Goal: Contribute content: Add original content to the website for others to see

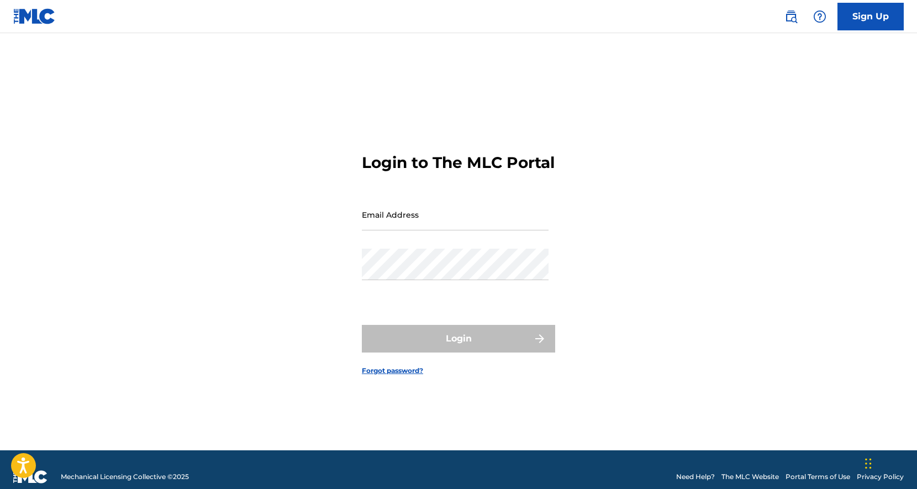
click at [453, 223] on input "Email Address" at bounding box center [455, 215] width 187 height 32
type input "[EMAIL_ADDRESS][DOMAIN_NAME]"
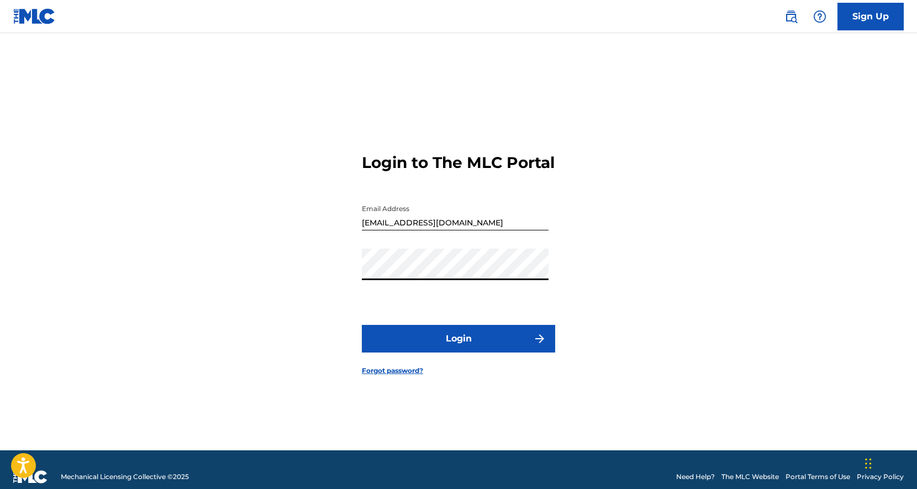
click at [469, 343] on button "Login" at bounding box center [458, 339] width 193 height 28
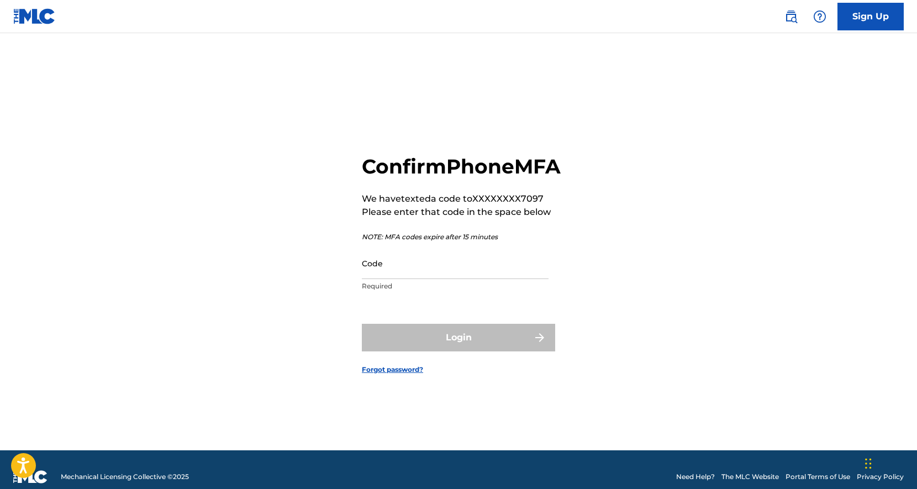
click at [470, 273] on input "Code" at bounding box center [455, 264] width 187 height 32
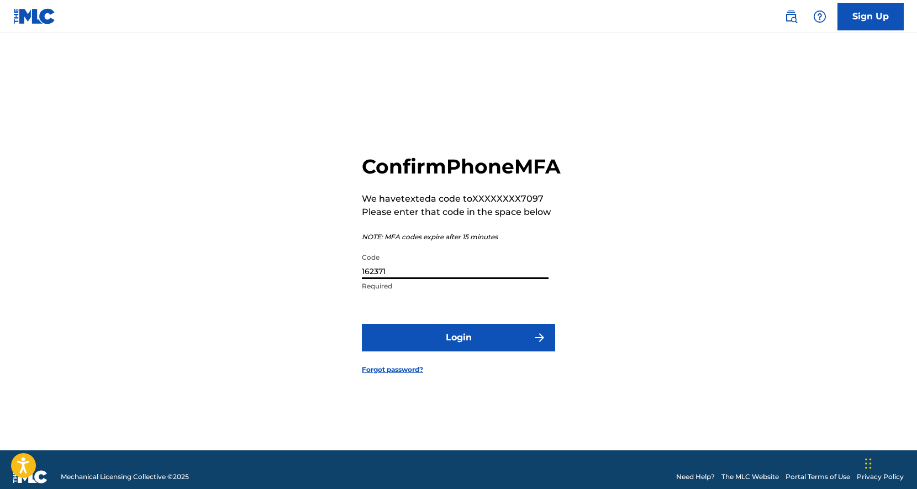
type input "162371"
click at [497, 352] on button "Login" at bounding box center [458, 338] width 193 height 28
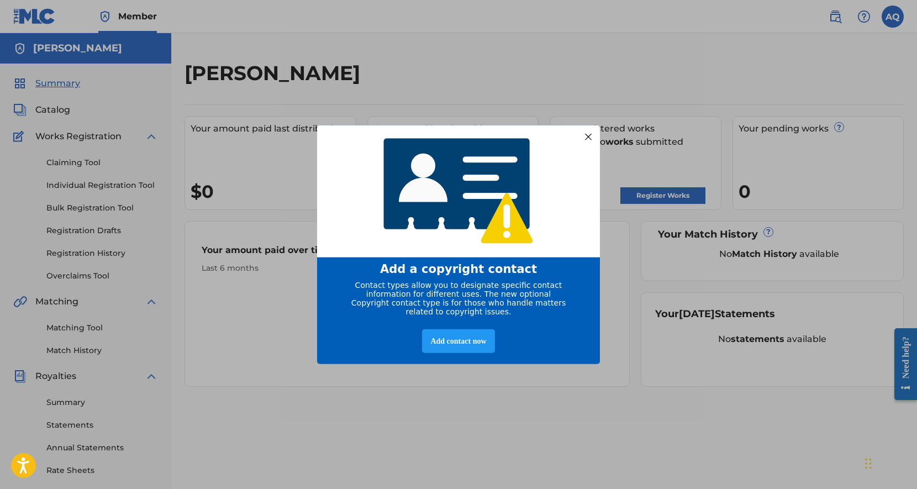
click at [490, 425] on div "Add a copyright contact Contact types allow you to designate specific contact i…" at bounding box center [458, 244] width 917 height 489
click at [466, 349] on div "Add contact now" at bounding box center [458, 341] width 72 height 24
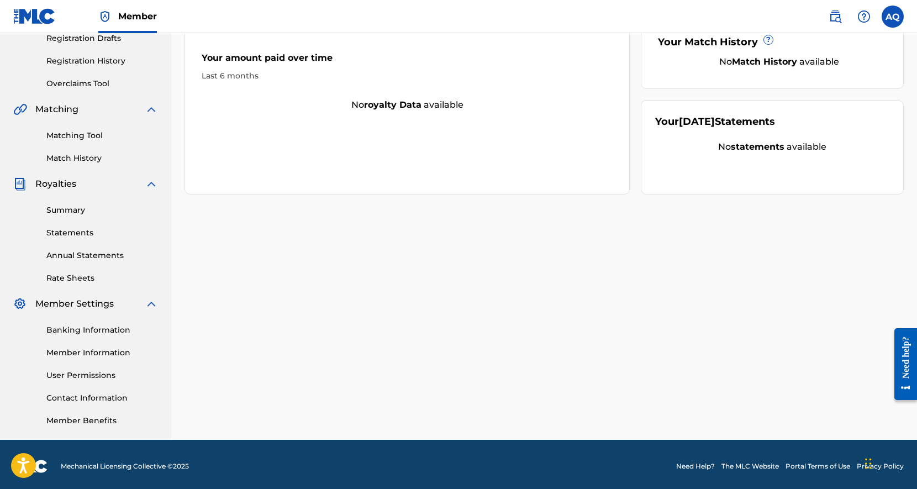
scroll to position [196, 0]
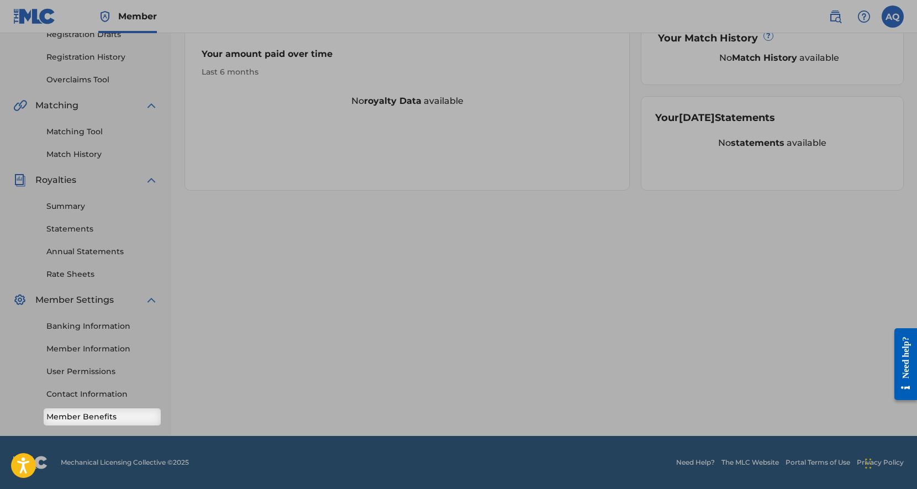
click at [120, 418] on link "Member Benefits" at bounding box center [102, 417] width 112 height 12
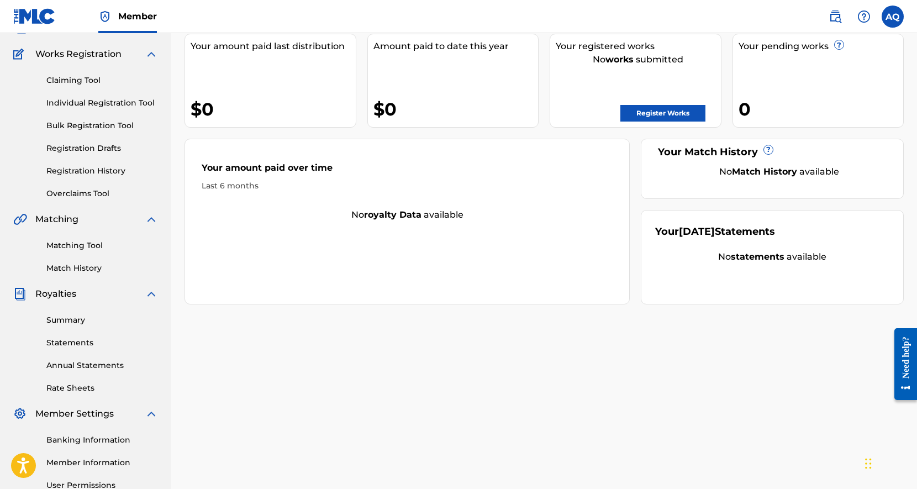
scroll to position [81, 0]
click at [87, 79] on link "Claiming Tool" at bounding box center [102, 82] width 112 height 12
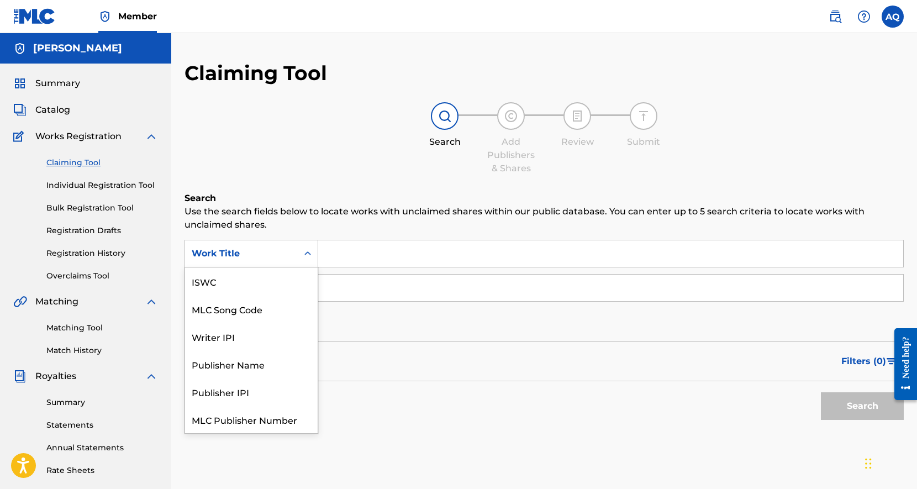
click at [300, 248] on div "Search Form" at bounding box center [308, 254] width 20 height 20
click at [299, 249] on div "Search Form" at bounding box center [308, 254] width 20 height 20
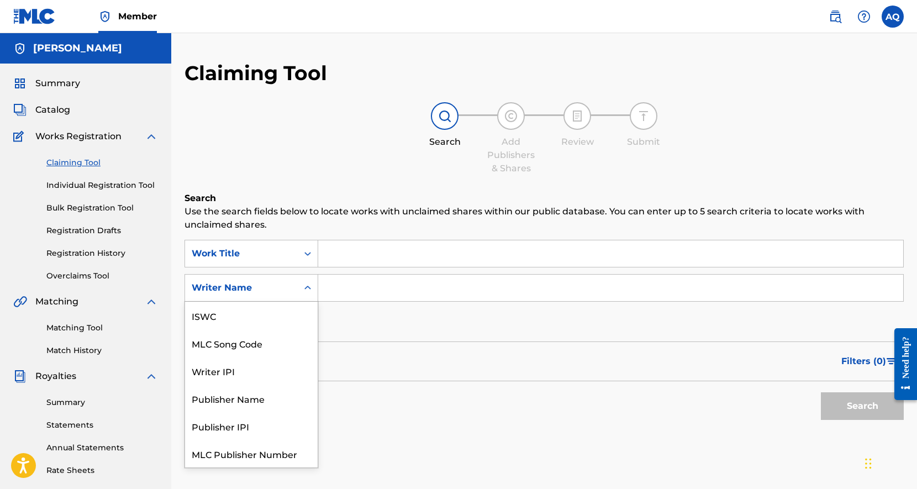
click at [293, 295] on div "Writer Name" at bounding box center [241, 287] width 113 height 21
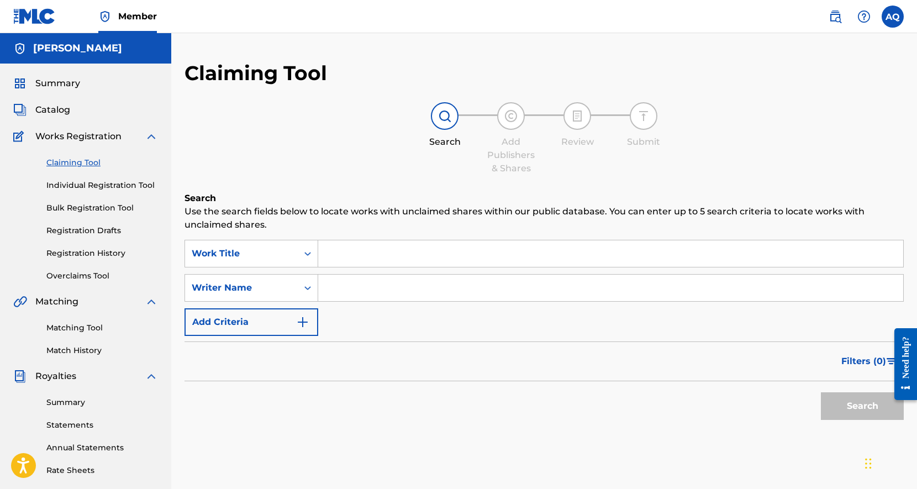
click at [305, 321] on img "Search Form" at bounding box center [302, 322] width 13 height 13
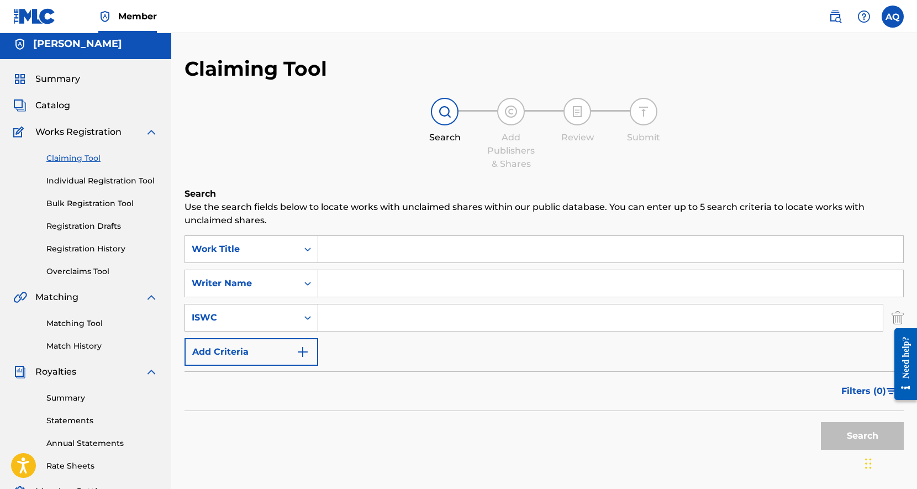
click at [307, 325] on div "ISWC" at bounding box center [252, 318] width 134 height 28
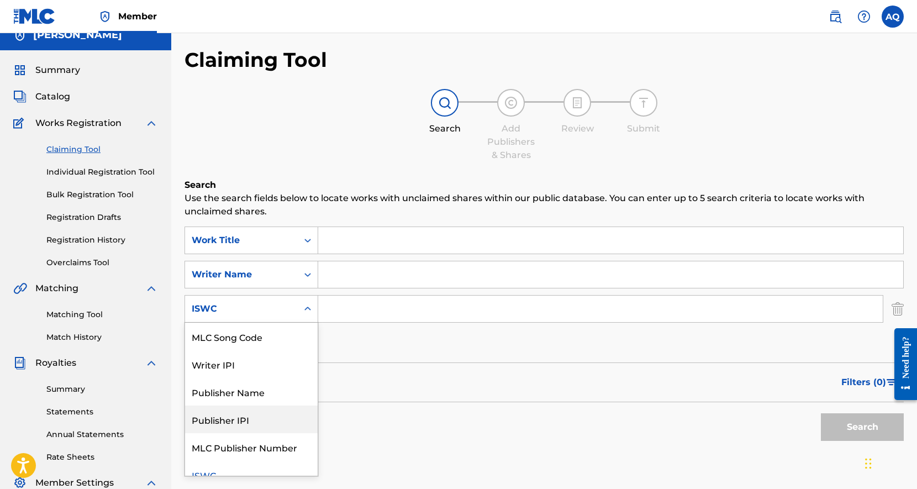
scroll to position [13, 0]
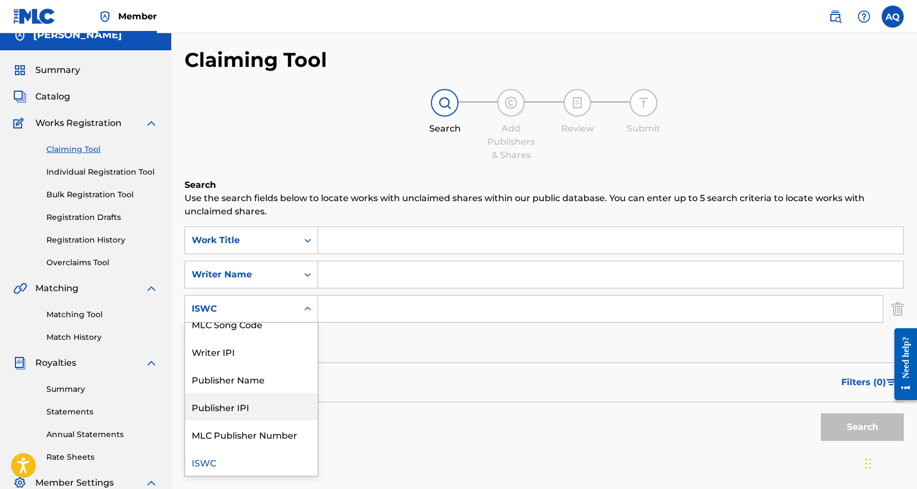
click at [412, 440] on div "Search" at bounding box center [545, 424] width 720 height 44
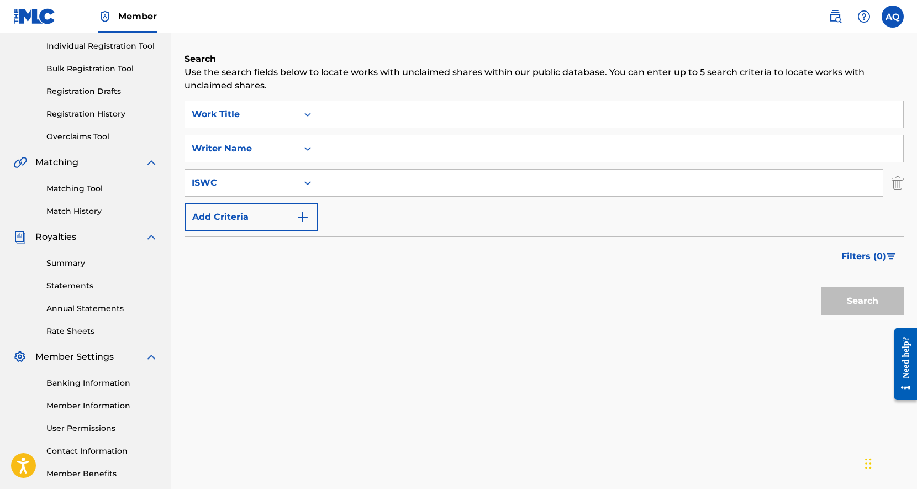
scroll to position [196, 0]
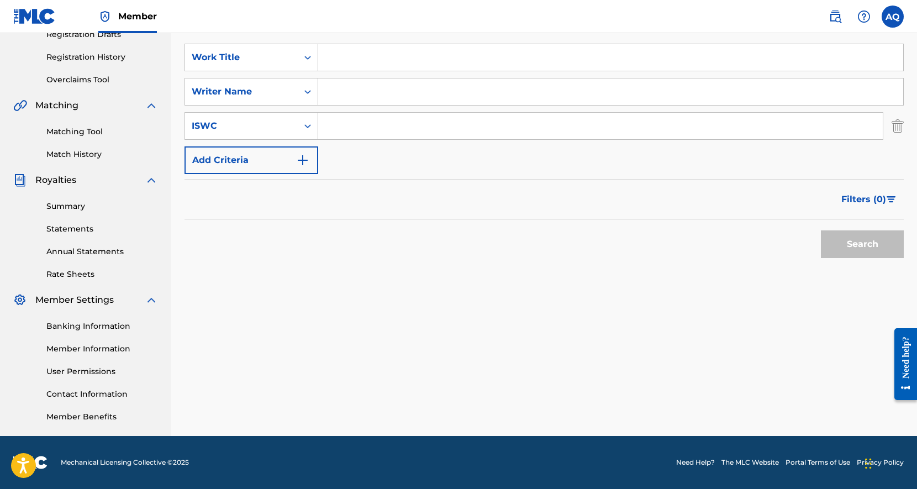
click at [106, 347] on link "Member Information" at bounding box center [102, 349] width 112 height 12
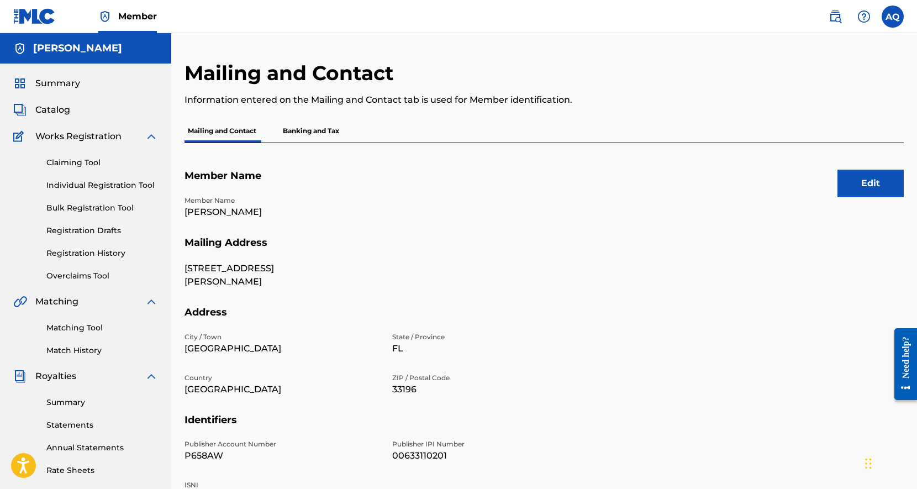
click at [871, 186] on button "Edit" at bounding box center [871, 184] width 66 height 28
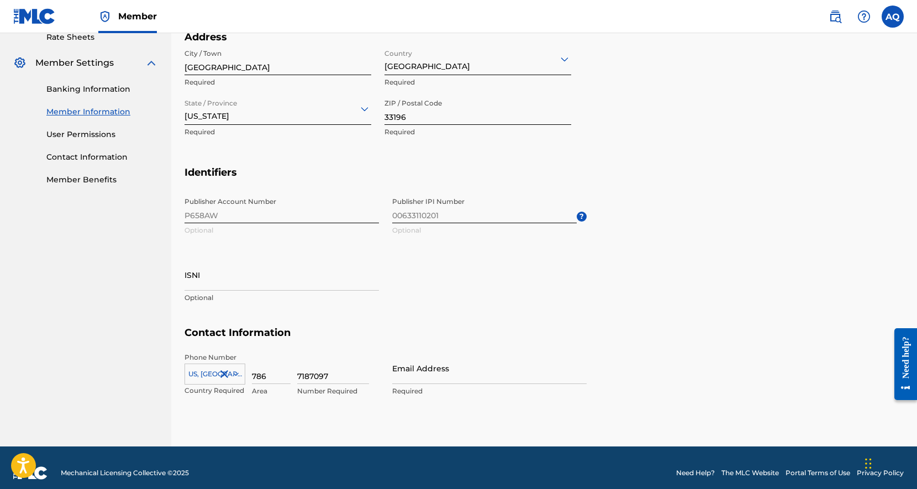
scroll to position [433, 0]
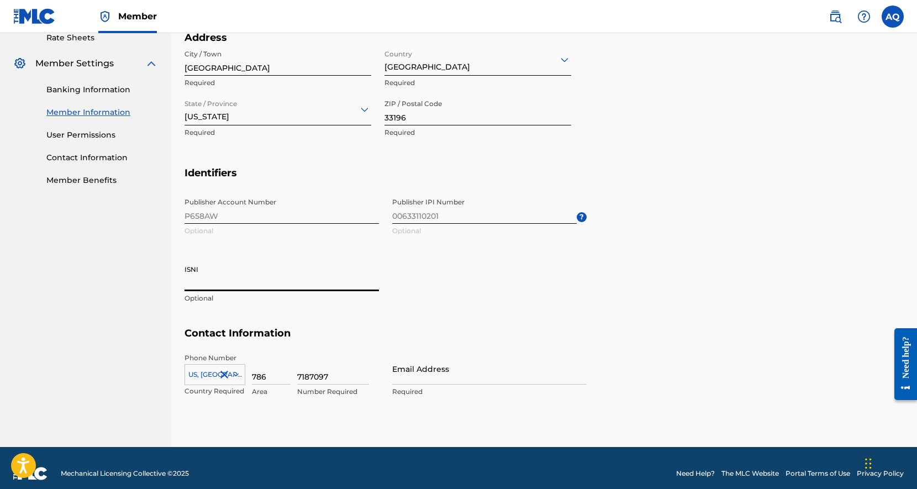
click at [240, 285] on input "ISNI" at bounding box center [282, 276] width 195 height 32
click at [434, 381] on input "Email Address" at bounding box center [489, 369] width 195 height 32
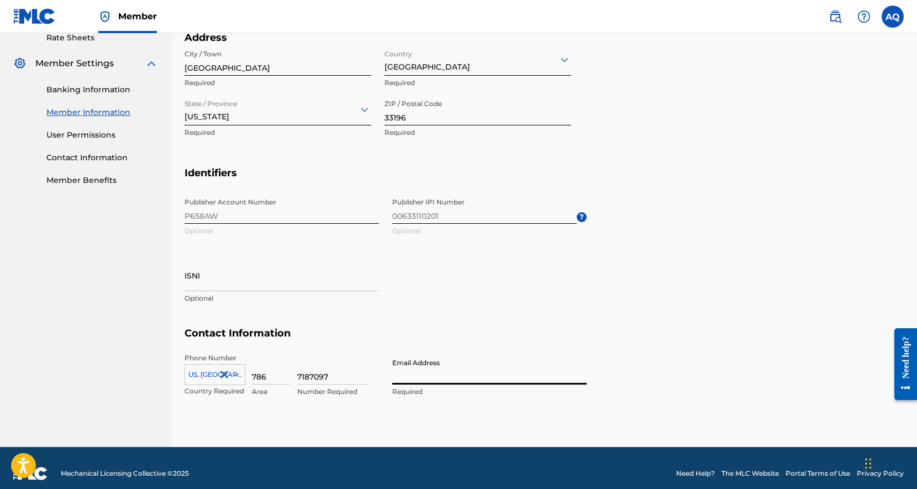
type input "[EMAIL_ADDRESS][DOMAIN_NAME]"
type input "United States"
type input "FL"
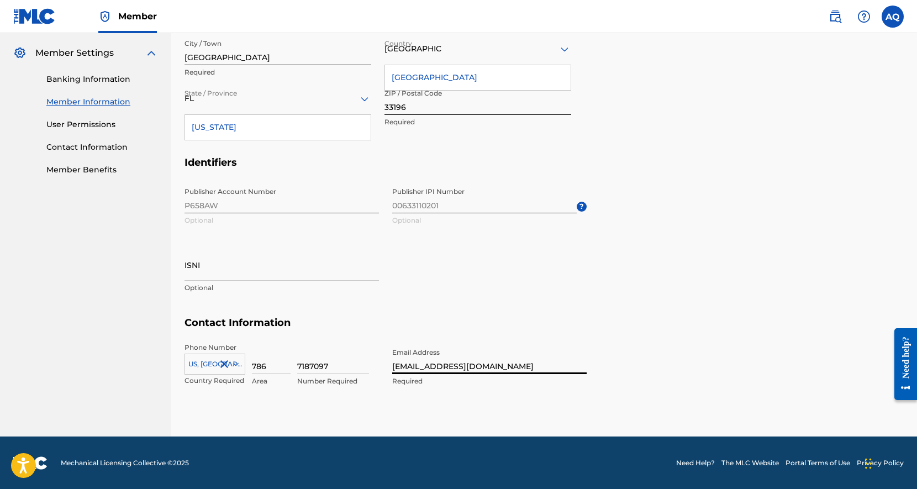
scroll to position [0, 0]
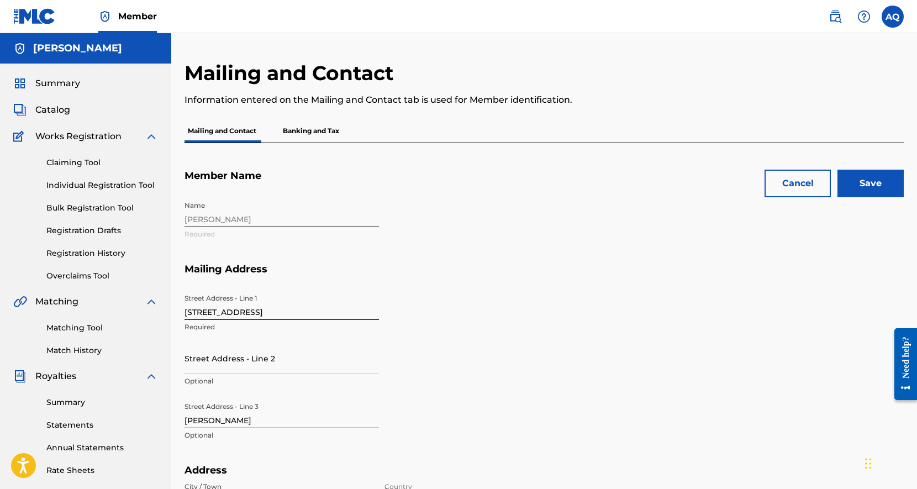
click at [883, 186] on input "Save" at bounding box center [871, 184] width 66 height 28
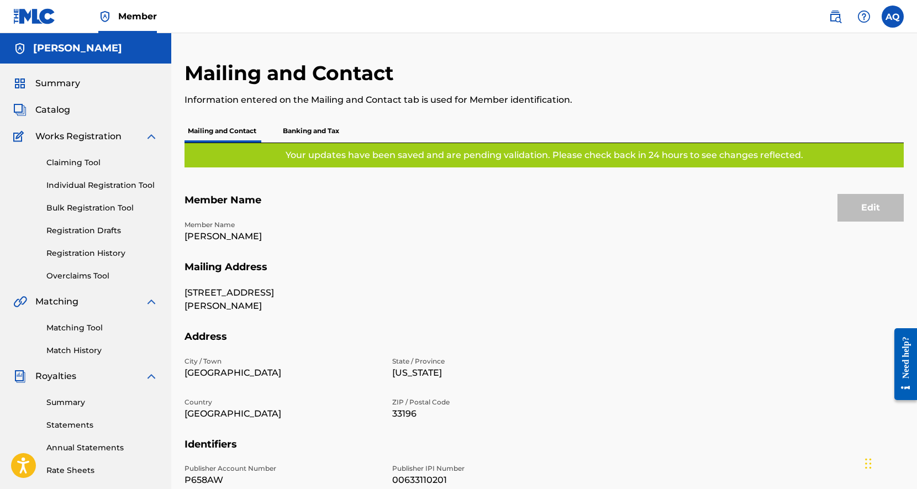
click at [338, 129] on p "Banking and Tax" at bounding box center [311, 130] width 63 height 23
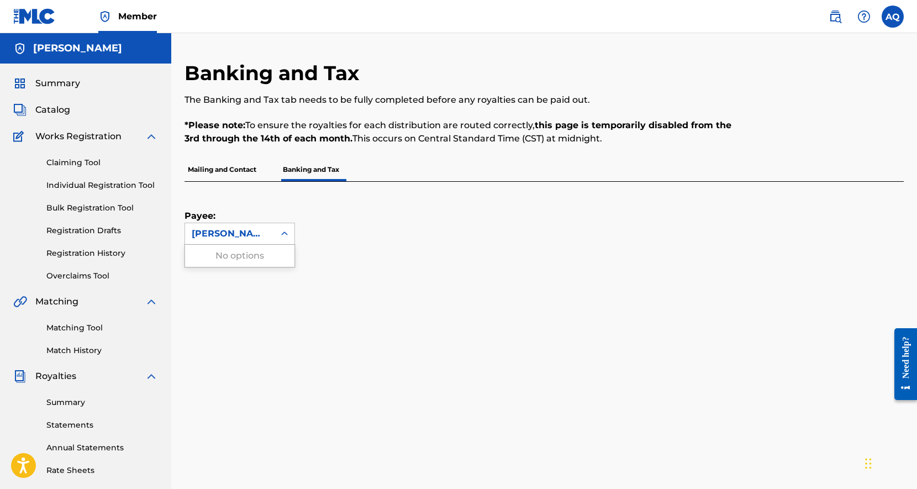
click at [283, 230] on icon at bounding box center [284, 233] width 11 height 11
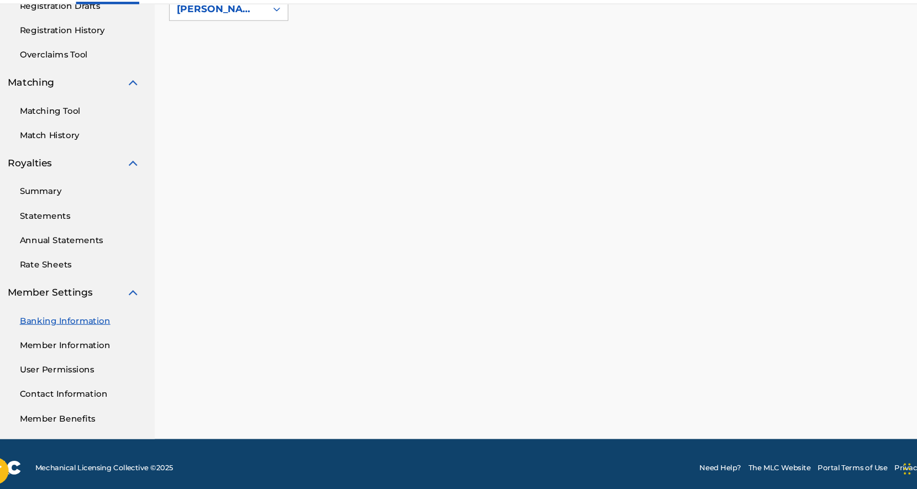
scroll to position [196, 0]
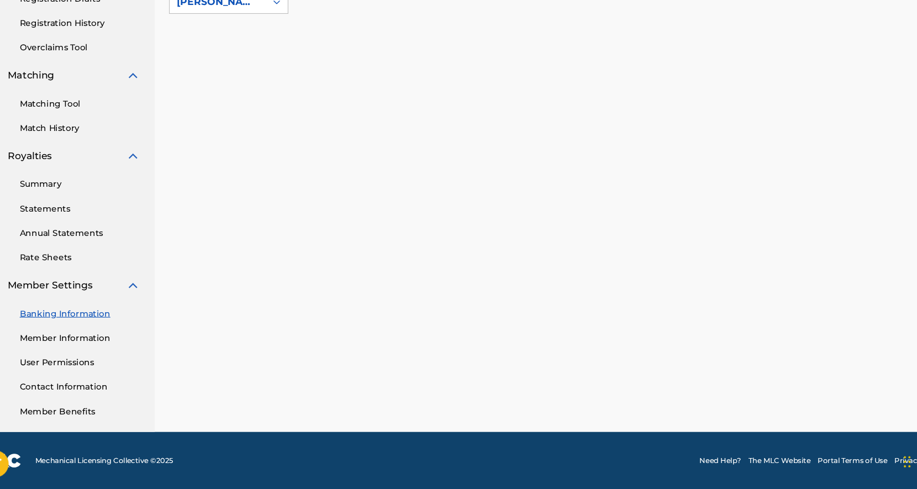
click at [111, 349] on link "Member Information" at bounding box center [102, 349] width 112 height 12
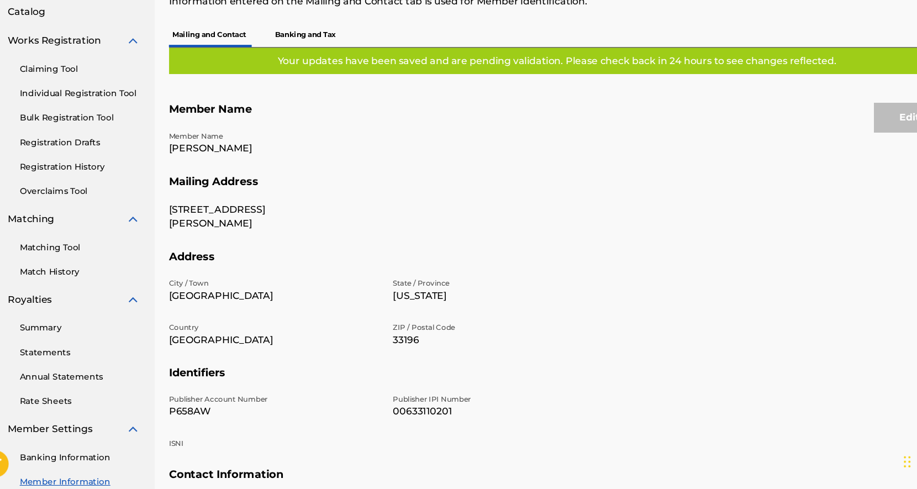
scroll to position [196, 0]
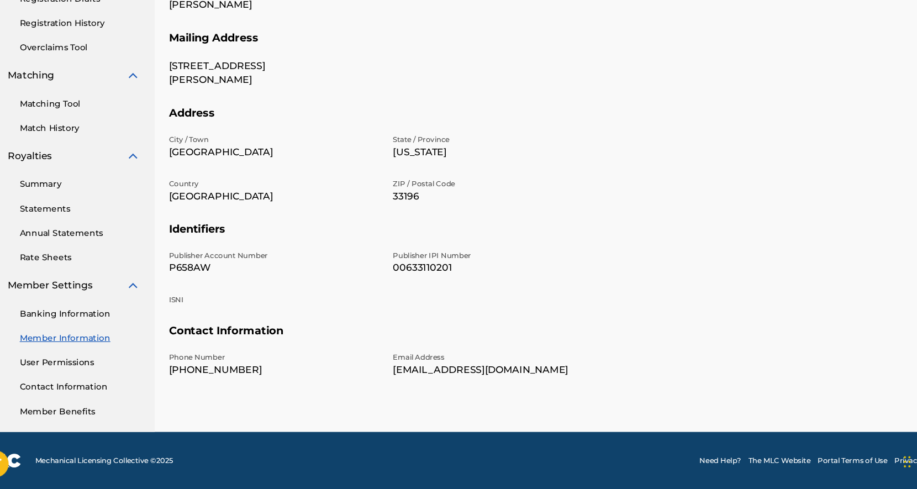
click at [106, 375] on link "User Permissions" at bounding box center [102, 372] width 112 height 12
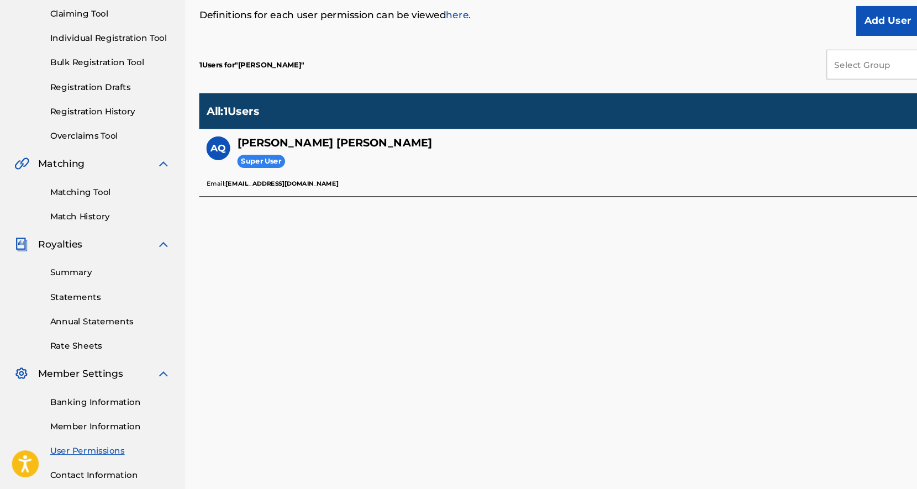
scroll to position [196, 0]
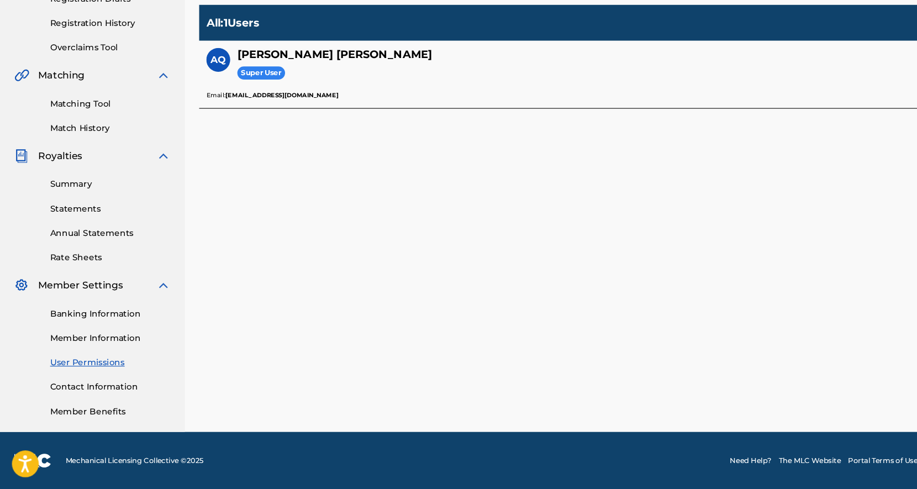
click at [87, 280] on div "Summary Catalog Works Registration Claiming Tool Individual Registration Tool B…" at bounding box center [85, 151] width 171 height 569
click at [87, 276] on link "Rate Sheets" at bounding box center [102, 275] width 112 height 12
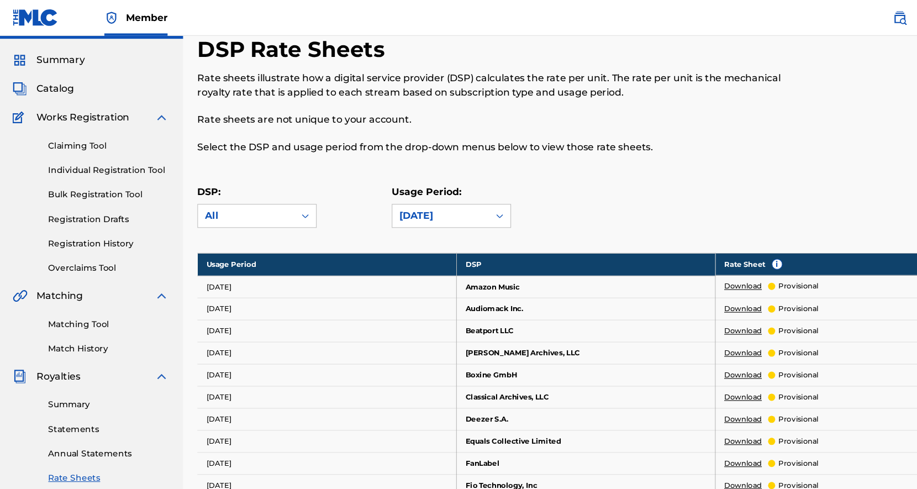
scroll to position [27, 0]
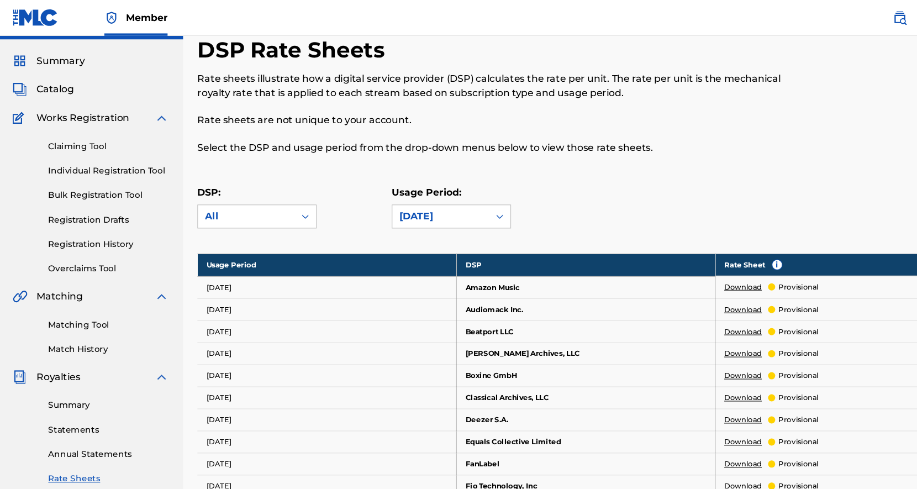
click at [107, 180] on link "Bulk Registration Tool" at bounding box center [102, 181] width 112 height 12
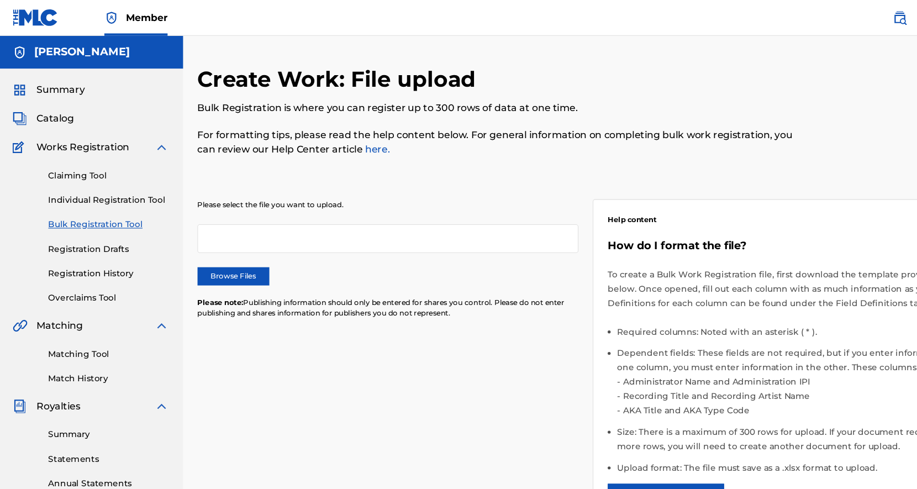
click at [135, 180] on link "Individual Registration Tool" at bounding box center [102, 186] width 112 height 12
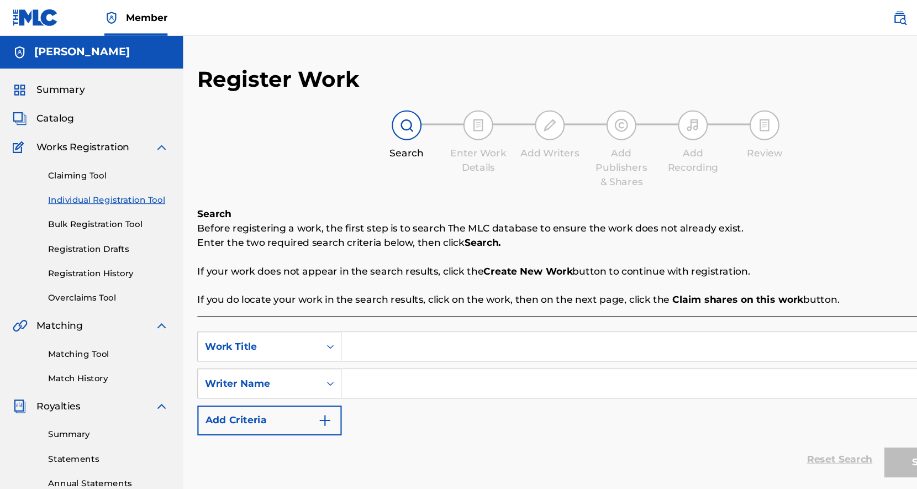
click at [359, 322] on input "Search Form" at bounding box center [610, 321] width 585 height 27
type input "Forgotten Melody"
click at [377, 358] on input "Search Form" at bounding box center [610, 355] width 585 height 27
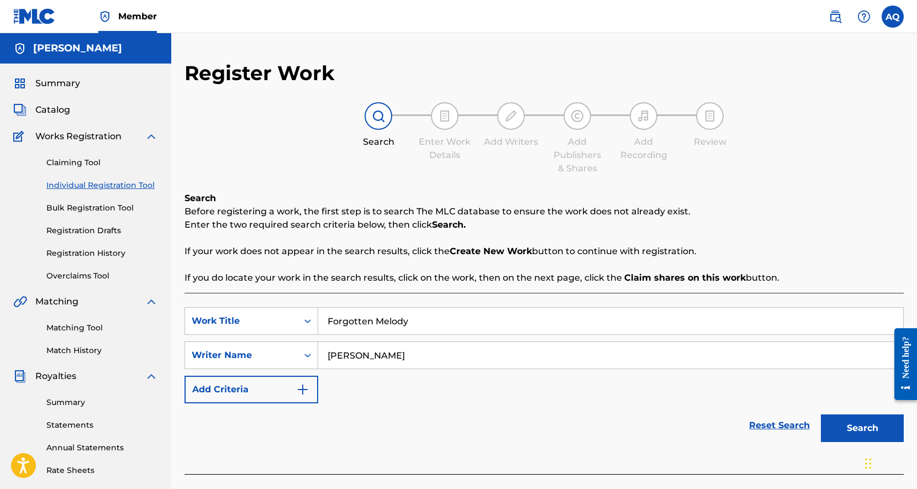
type input "[PERSON_NAME]"
click at [868, 430] on button "Search" at bounding box center [862, 429] width 83 height 28
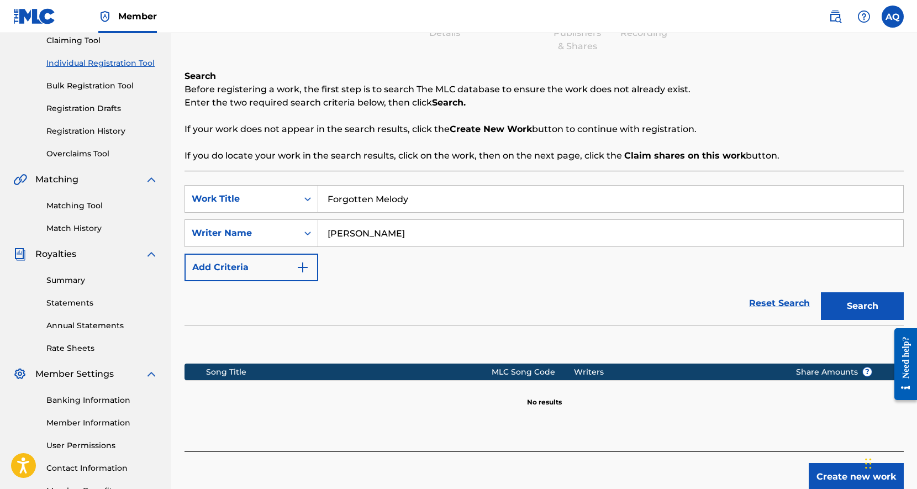
scroll to position [196, 0]
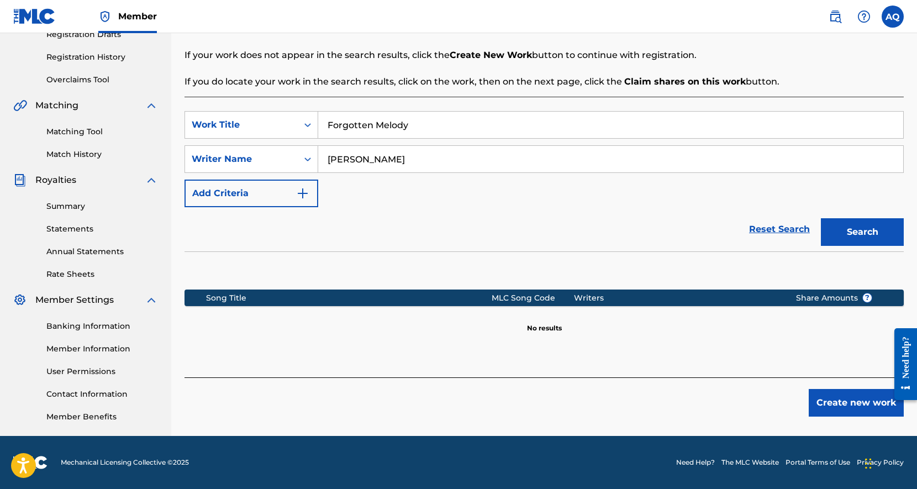
click at [306, 190] on img "Search Form" at bounding box center [302, 193] width 13 height 13
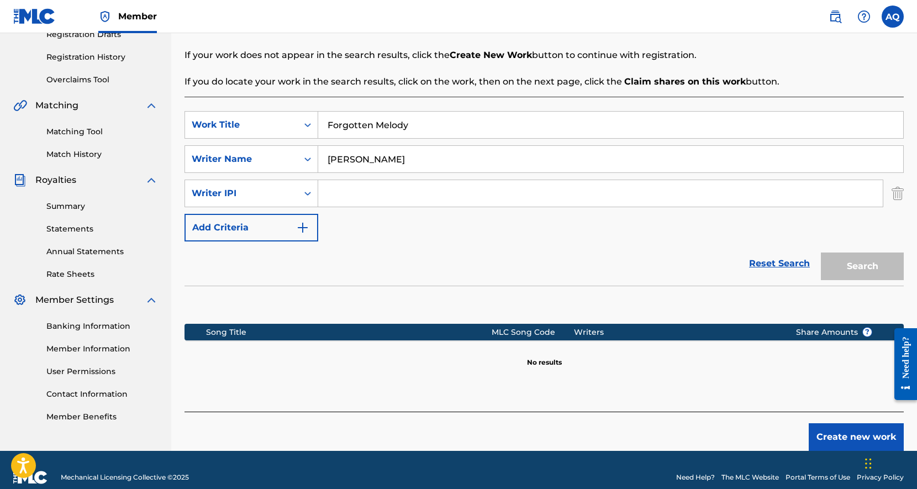
click at [340, 197] on input "Search Form" at bounding box center [600, 193] width 565 height 27
click at [297, 193] on div "Writer IPI" at bounding box center [241, 193] width 113 height 21
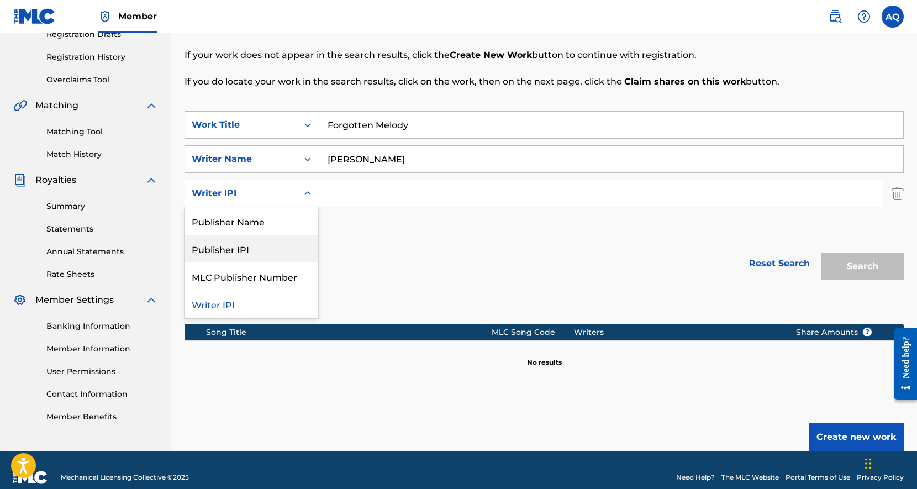
click at [263, 249] on div "Publisher IPI" at bounding box center [251, 249] width 133 height 28
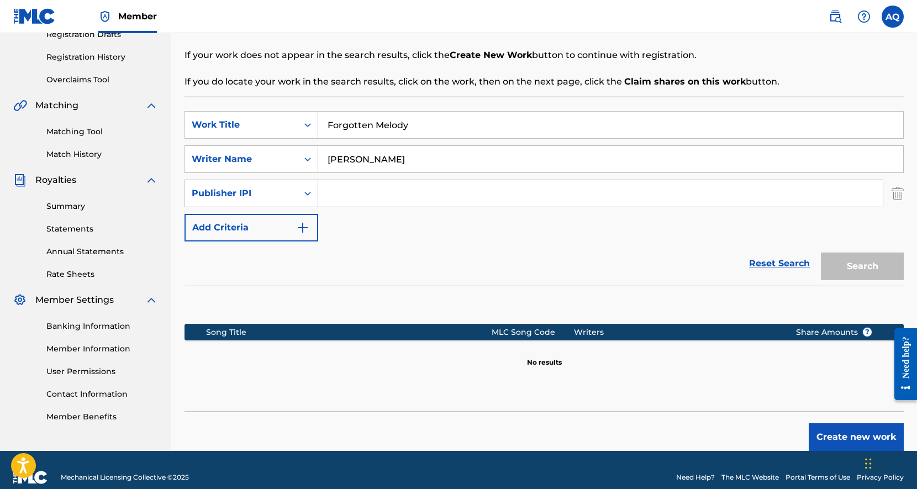
click at [362, 197] on input "Search Form" at bounding box center [600, 193] width 565 height 27
paste input "00633110201"
type input "00633110201"
click at [864, 272] on button "Search" at bounding box center [862, 267] width 83 height 28
click at [847, 430] on button "Create new work" at bounding box center [856, 437] width 95 height 28
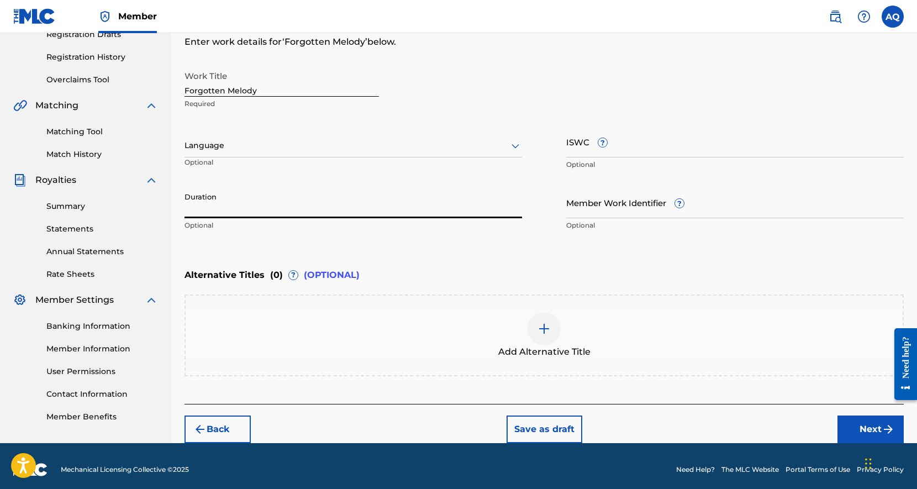
click at [249, 216] on input "Duration" at bounding box center [354, 203] width 338 height 32
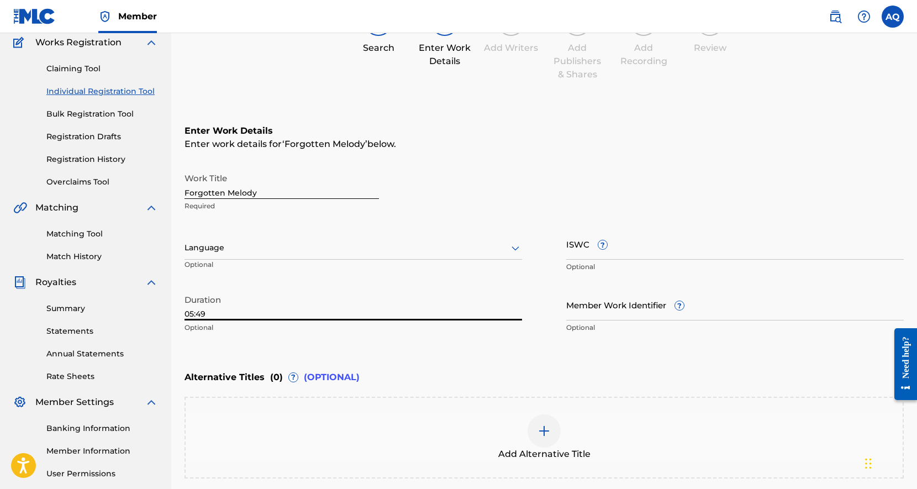
scroll to position [203, 0]
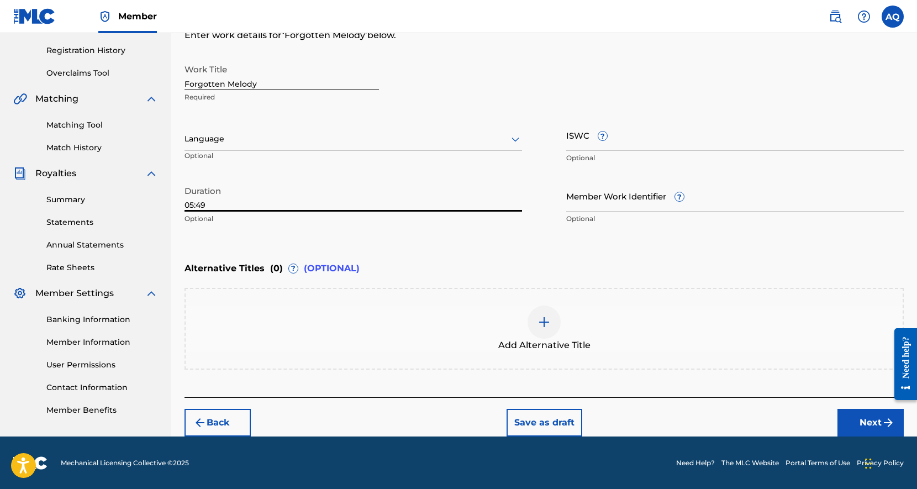
type input "05:49"
click at [863, 416] on button "Next" at bounding box center [871, 423] width 66 height 28
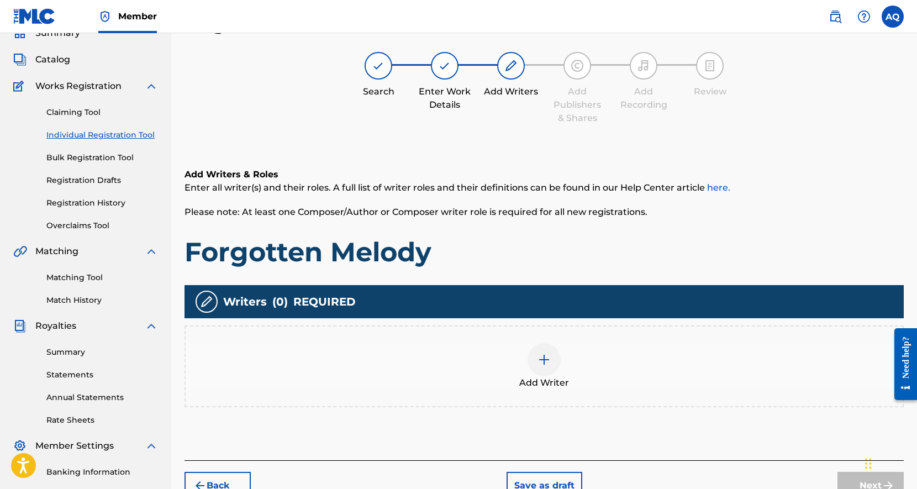
scroll to position [50, 0]
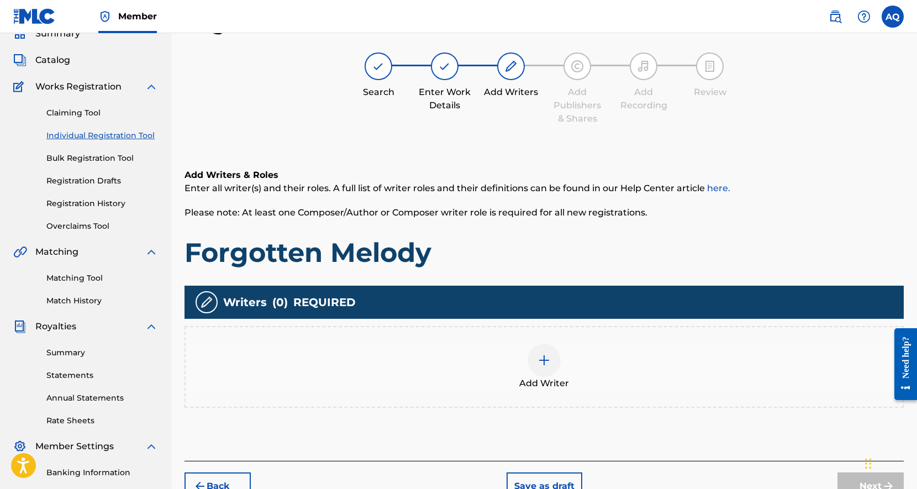
click at [544, 369] on div at bounding box center [544, 360] width 33 height 33
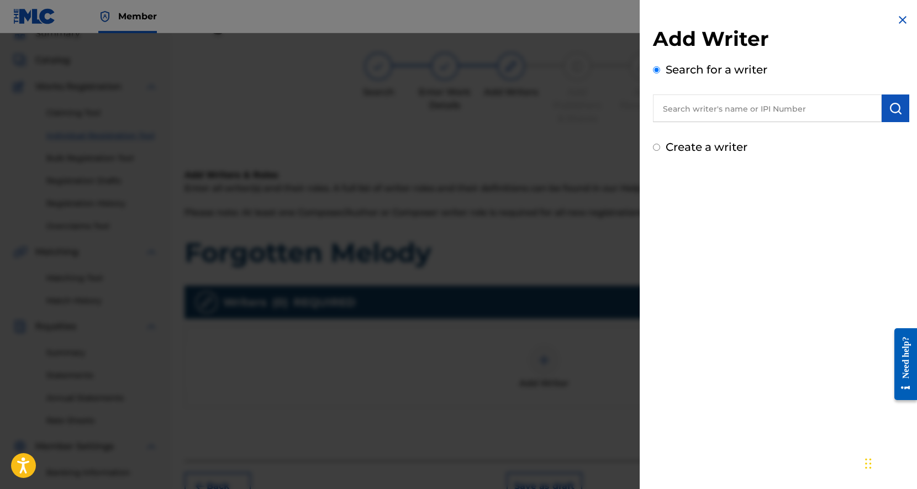
click at [738, 109] on input "text" at bounding box center [767, 109] width 229 height 28
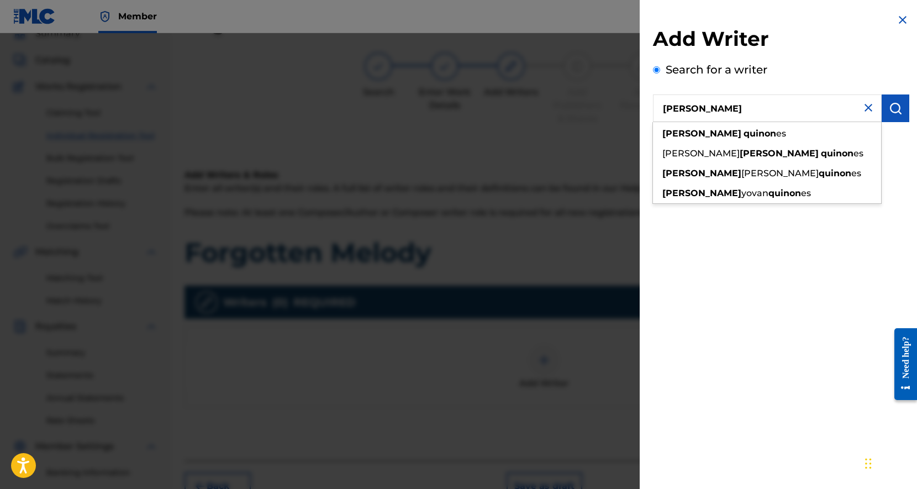
click at [791, 245] on div "Add Writer Search for a writer anthony quinon anthony quinon es walter anthony …" at bounding box center [781, 244] width 283 height 489
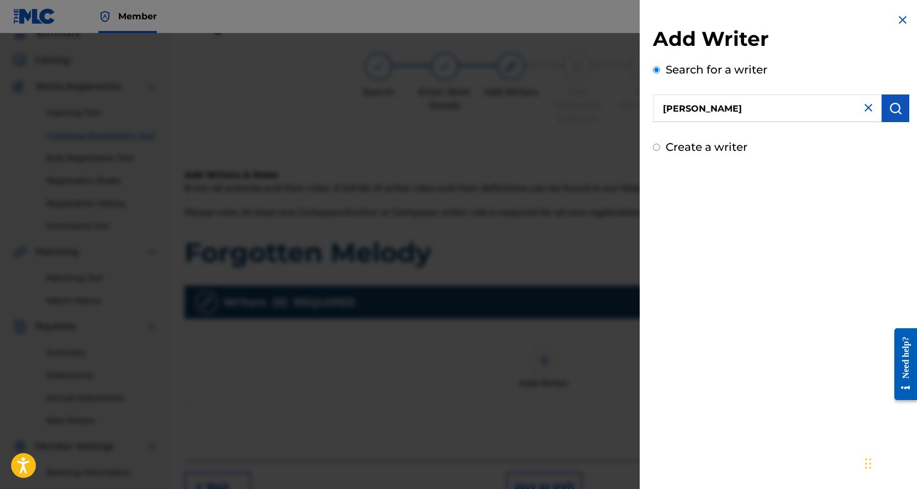
click at [767, 111] on input "anthony quinon" at bounding box center [767, 109] width 229 height 28
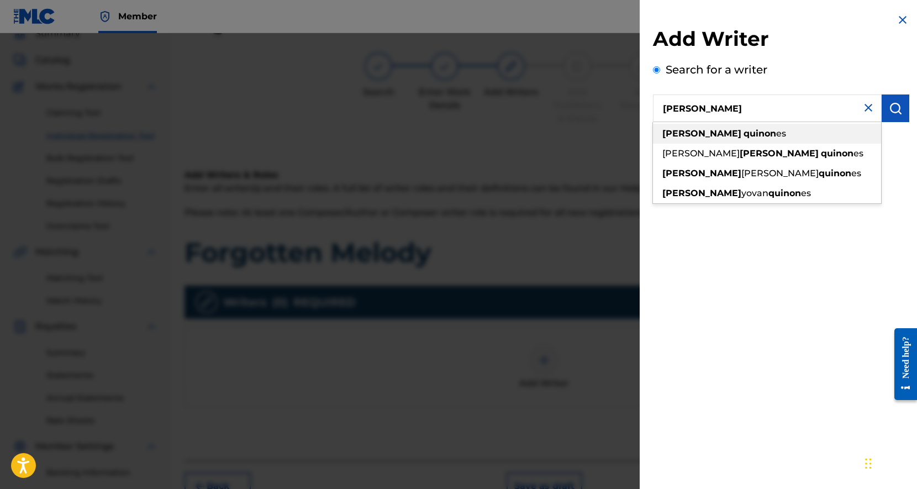
click at [695, 137] on strong "anthony" at bounding box center [702, 133] width 79 height 11
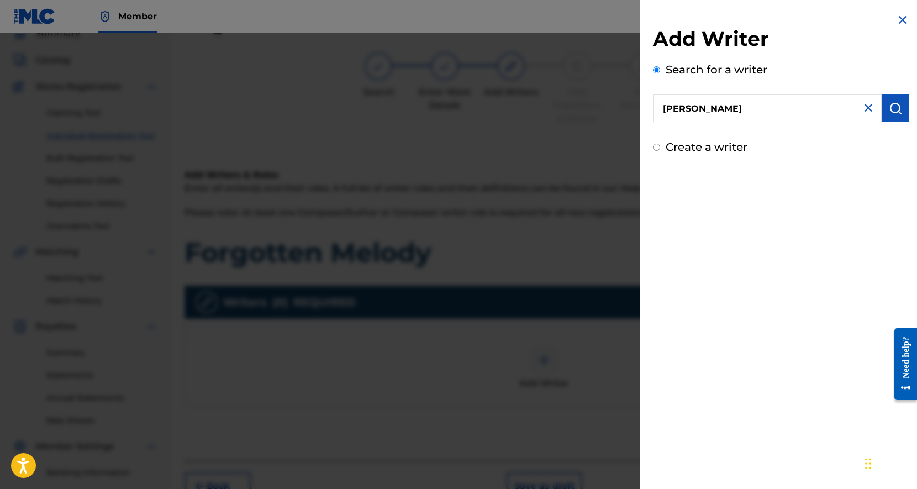
click at [785, 109] on input "anthony quinones" at bounding box center [767, 109] width 229 height 28
click at [843, 161] on div "Add Writer Search for a writer anthony quinones Create a writer" at bounding box center [781, 84] width 283 height 169
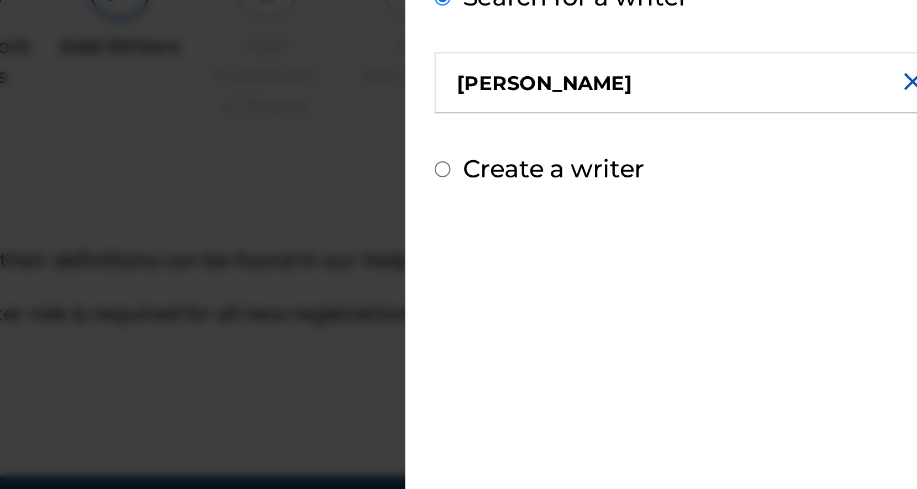
click at [771, 112] on input "anthony quinones" at bounding box center [767, 109] width 229 height 28
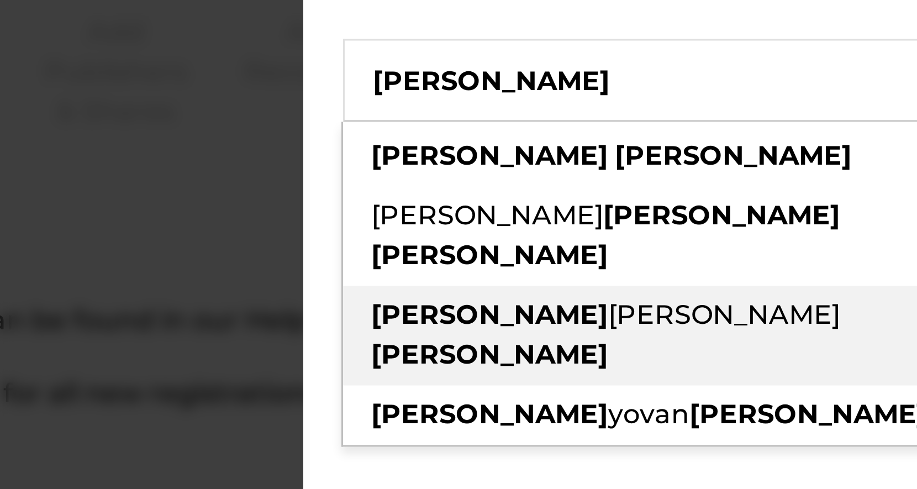
click at [742, 181] on span "brandon" at bounding box center [780, 186] width 77 height 11
type input "anthony brandon quinones"
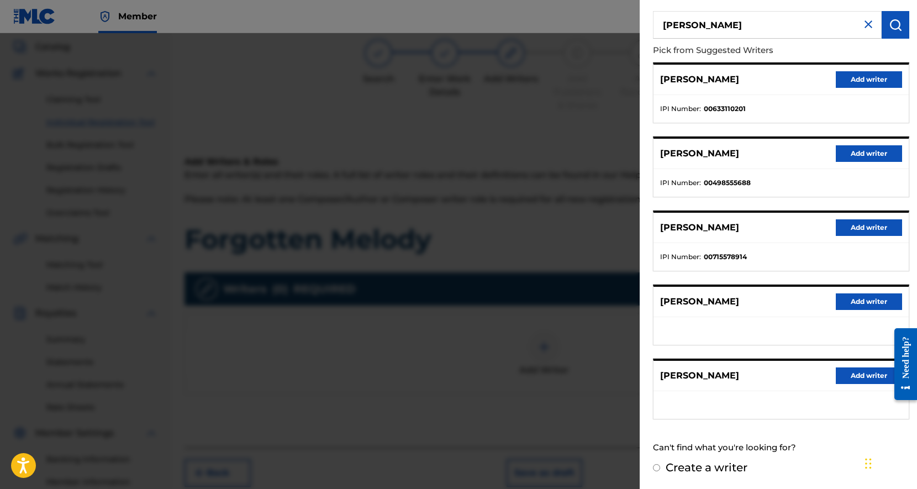
scroll to position [0, 0]
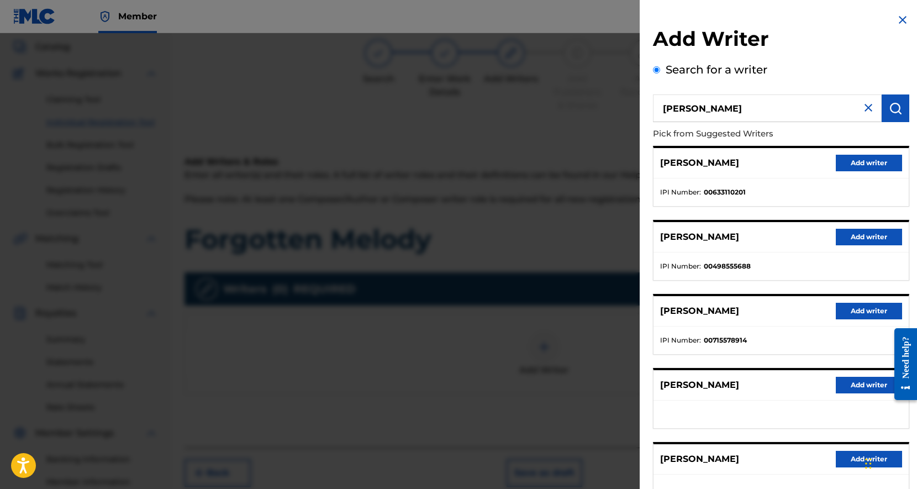
click at [857, 161] on button "Add writer" at bounding box center [869, 163] width 66 height 17
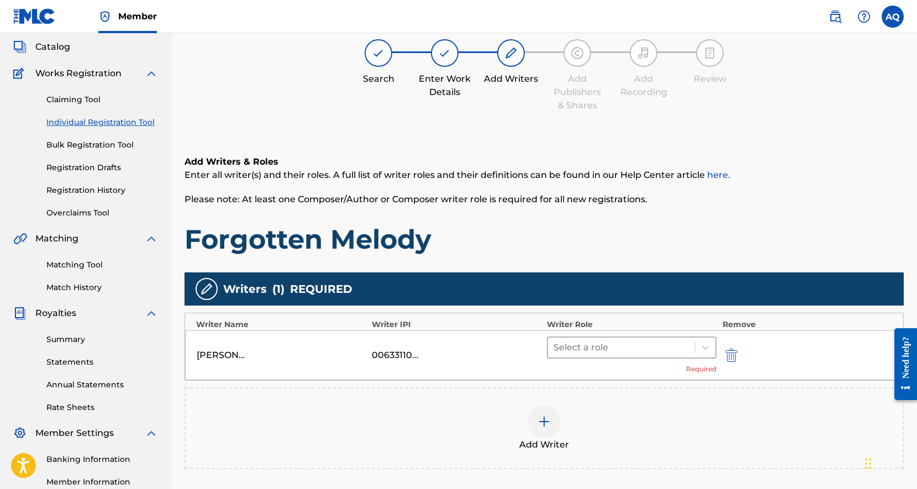
click at [648, 342] on div at bounding box center [622, 347] width 136 height 15
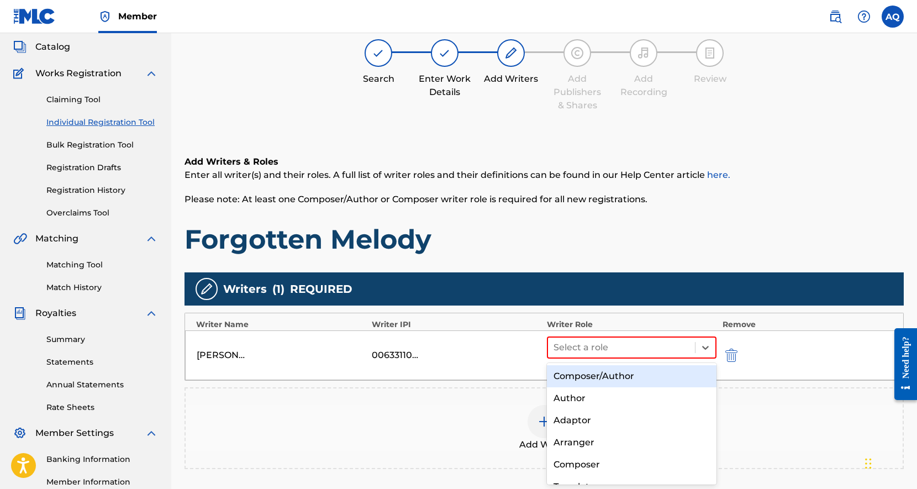
click at [617, 376] on div "Composer/Author" at bounding box center [632, 376] width 170 height 22
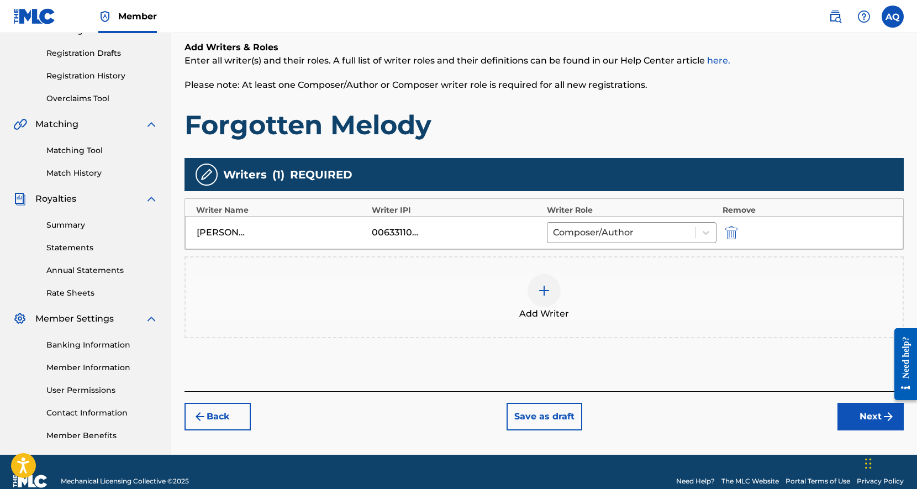
scroll to position [196, 0]
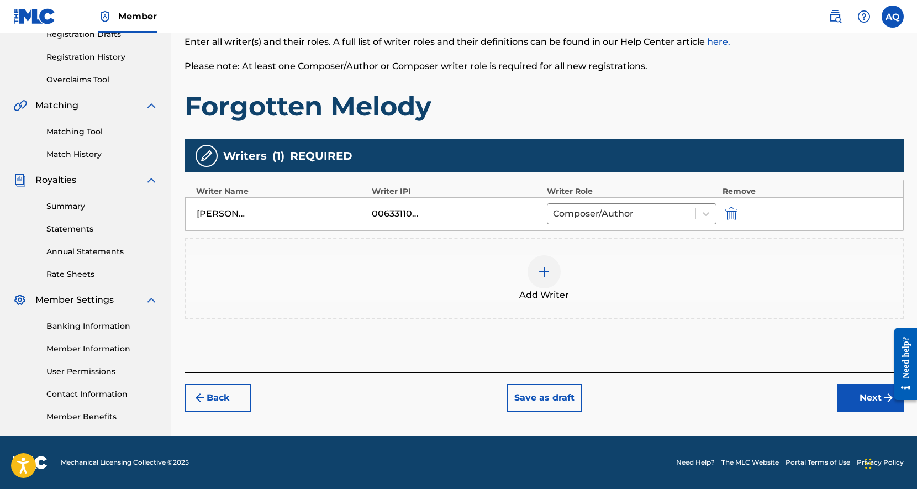
click at [860, 398] on button "Next" at bounding box center [871, 398] width 66 height 28
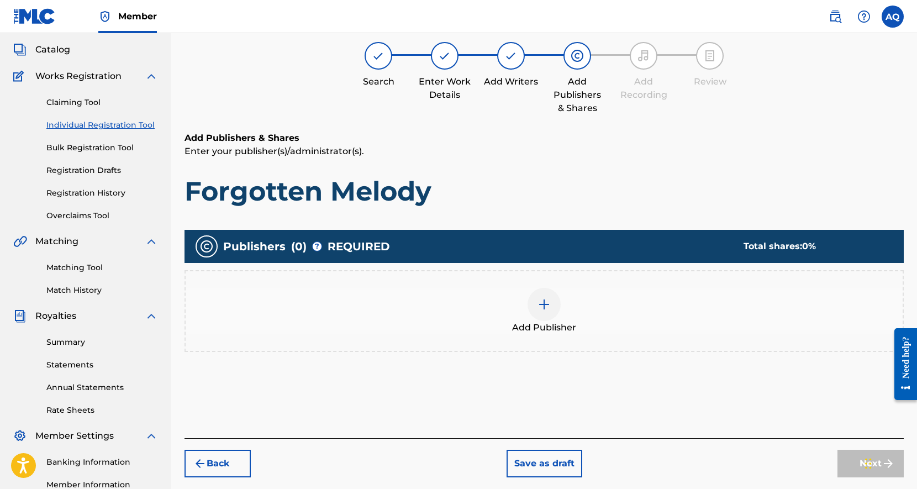
scroll to position [50, 0]
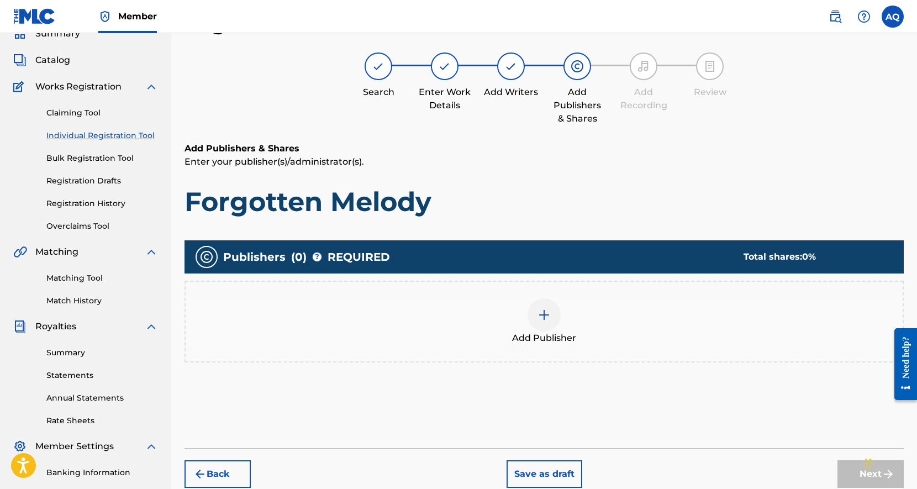
click at [547, 321] on img at bounding box center [544, 314] width 13 height 13
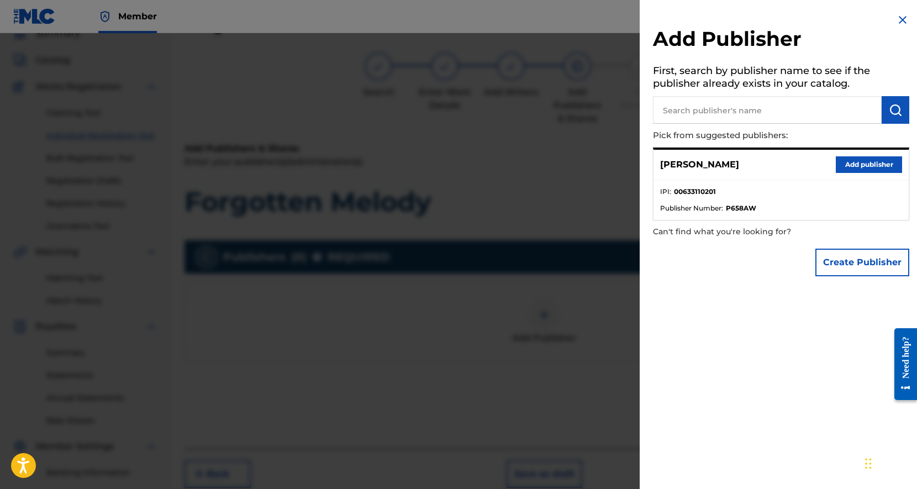
click at [859, 162] on button "Add publisher" at bounding box center [869, 164] width 66 height 17
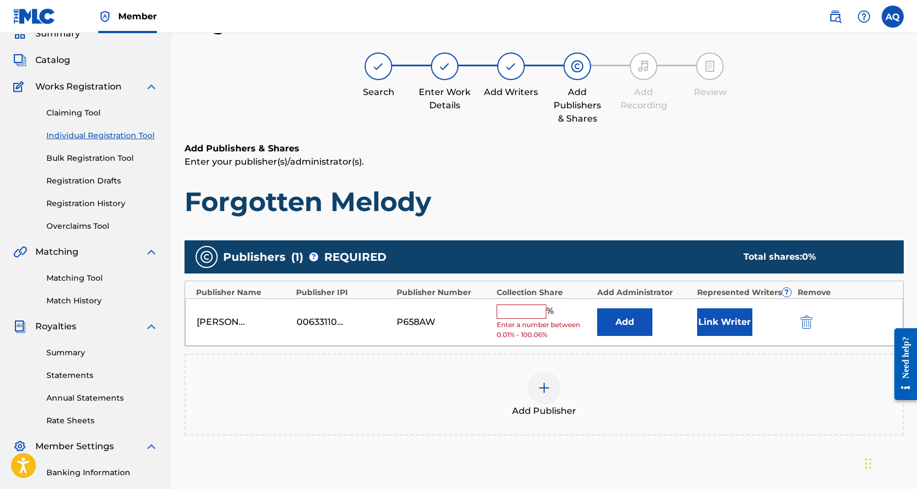
click at [541, 312] on input "text" at bounding box center [522, 312] width 50 height 14
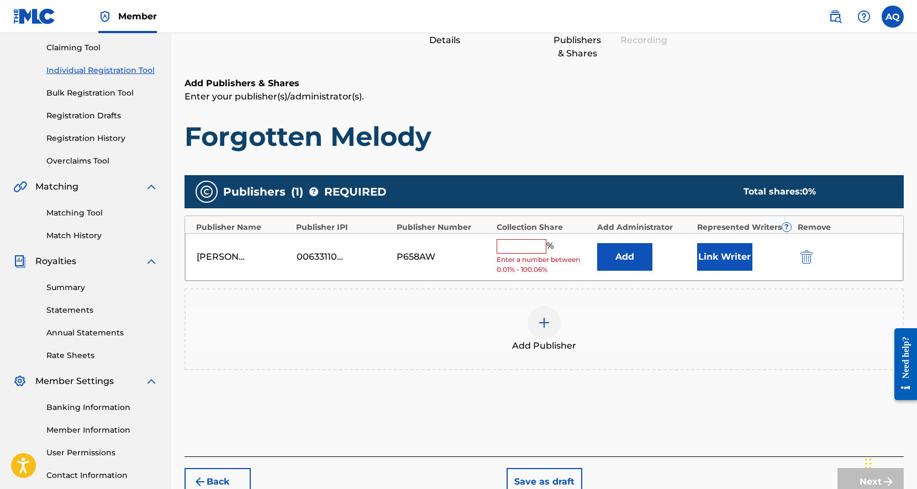
scroll to position [196, 0]
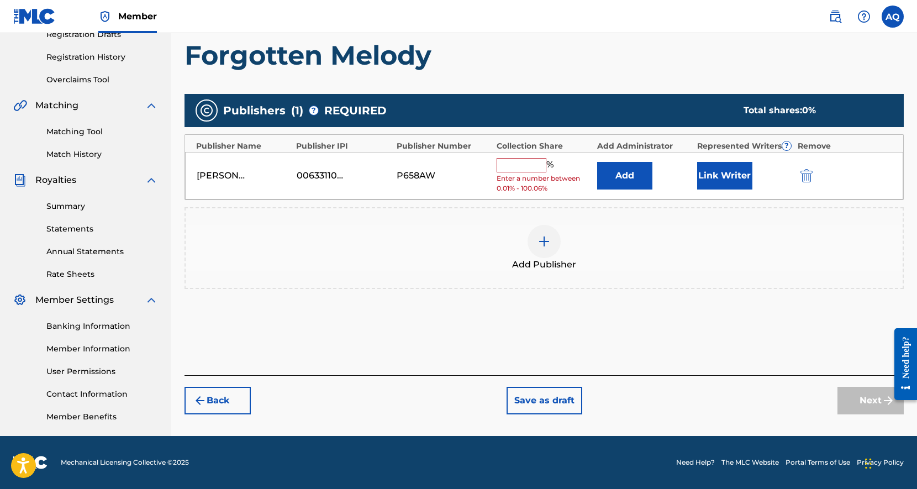
click at [233, 409] on button "Back" at bounding box center [218, 401] width 66 height 28
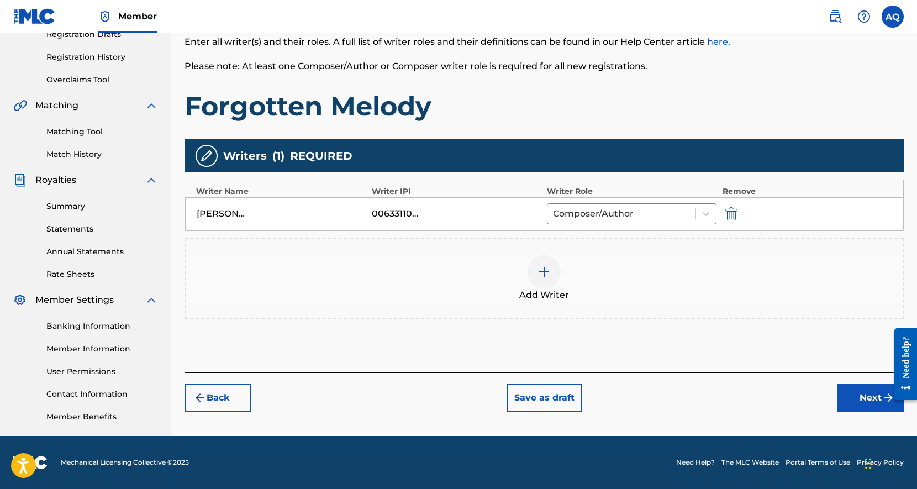
click at [859, 396] on button "Next" at bounding box center [871, 398] width 66 height 28
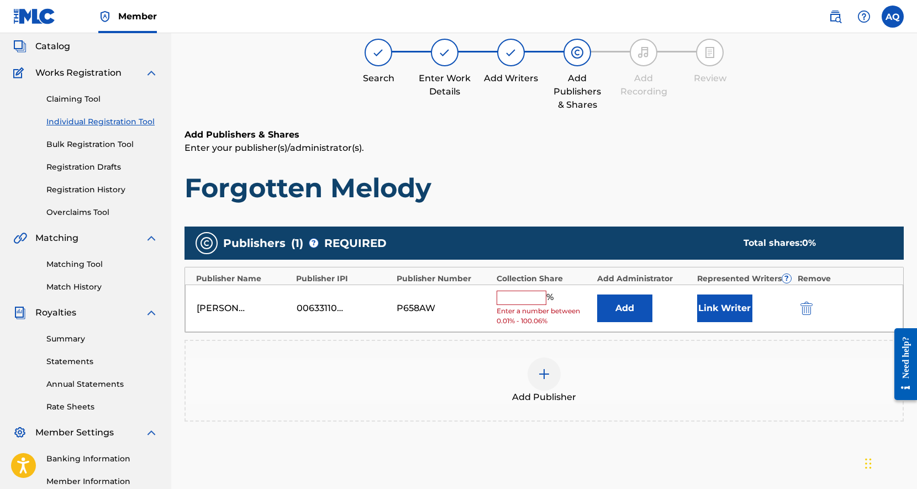
scroll to position [50, 0]
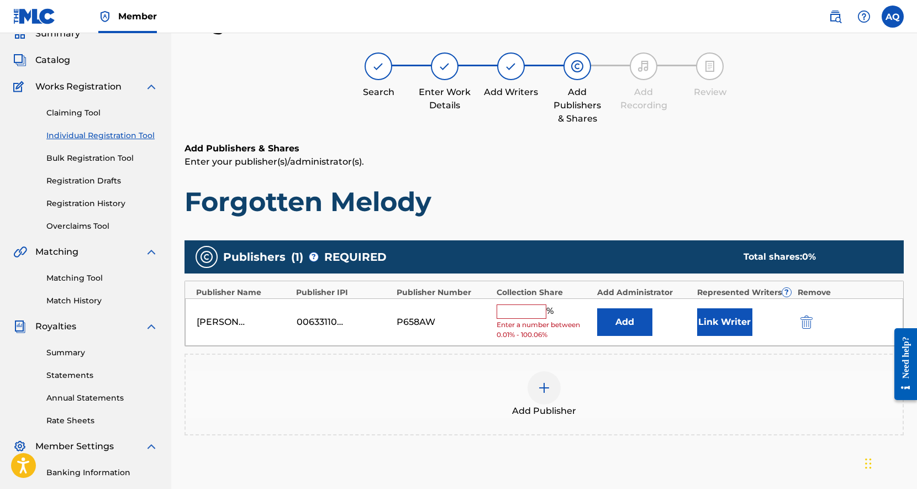
click at [506, 313] on input "text" at bounding box center [522, 312] width 50 height 14
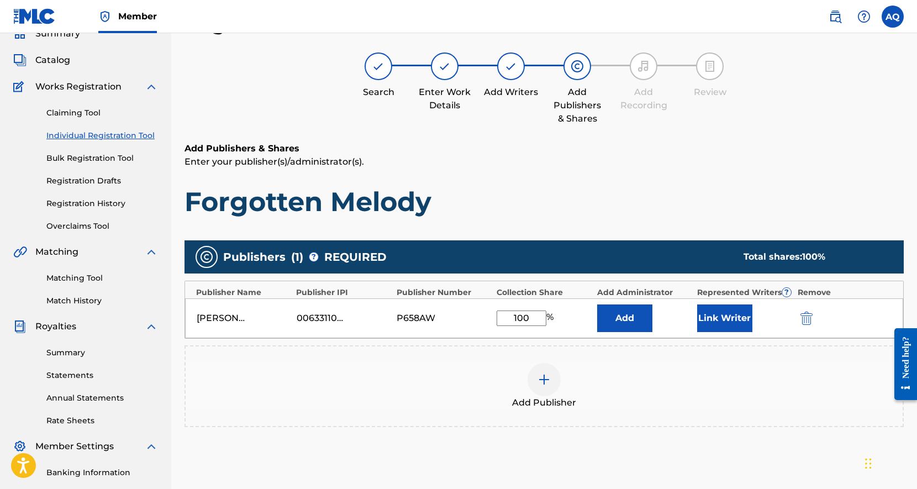
type input "100"
click at [680, 462] on div "Publishers ( 1 ) ? REQUIRED Total shares: 100 % Publisher Name Publisher IPI Pu…" at bounding box center [545, 350] width 720 height 230
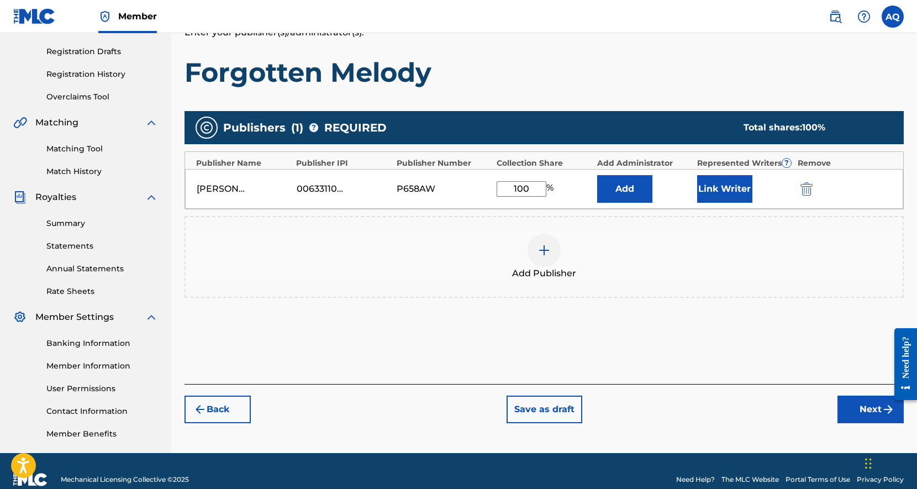
click at [858, 405] on button "Next" at bounding box center [871, 410] width 66 height 28
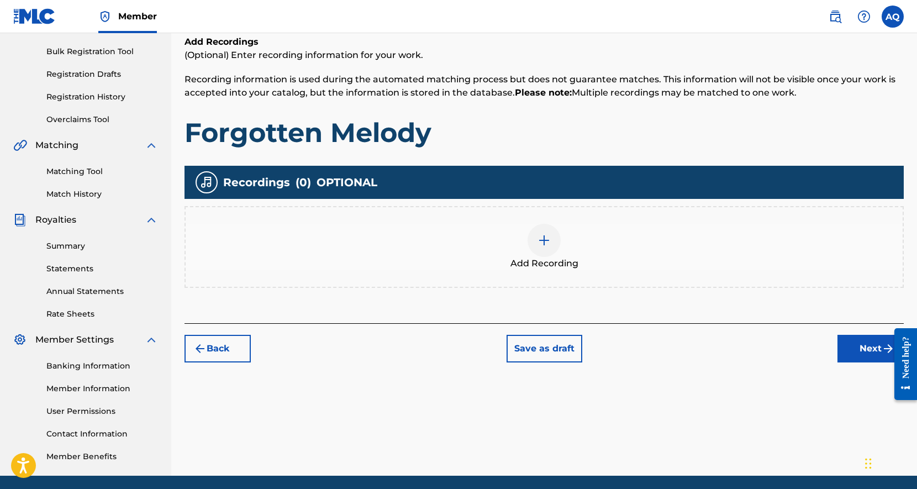
scroll to position [196, 0]
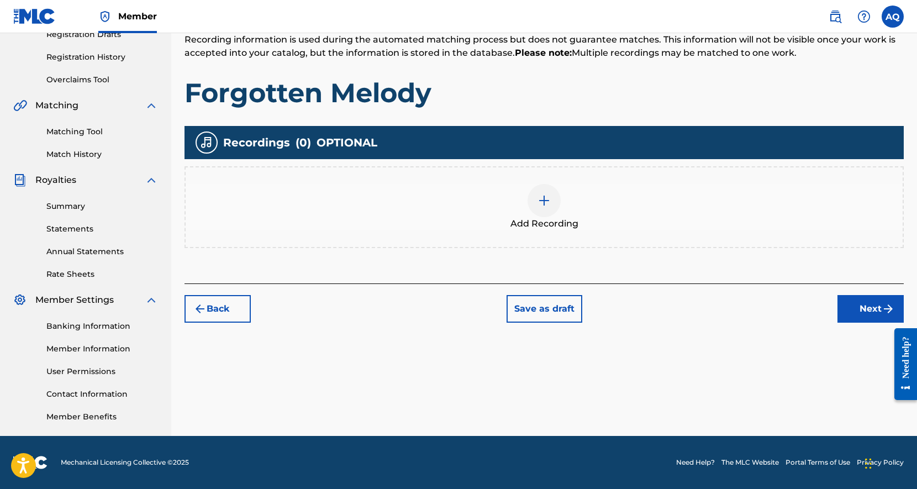
click at [550, 208] on div at bounding box center [544, 200] width 33 height 33
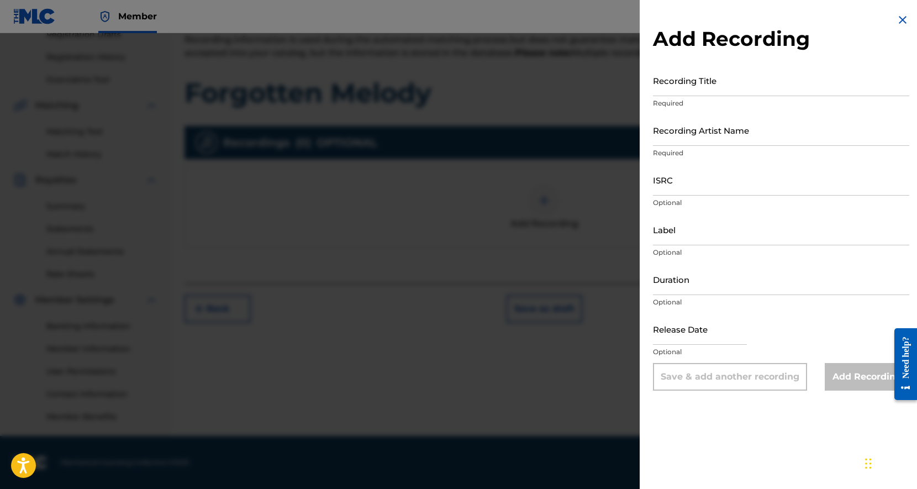
click at [710, 86] on input "Recording Title" at bounding box center [781, 81] width 256 height 32
click at [669, 87] on input "Forrgotten Melody" at bounding box center [781, 81] width 256 height 32
type input "Forgotten Melody"
click at [702, 139] on input "Recording Artist Name" at bounding box center [781, 130] width 256 height 32
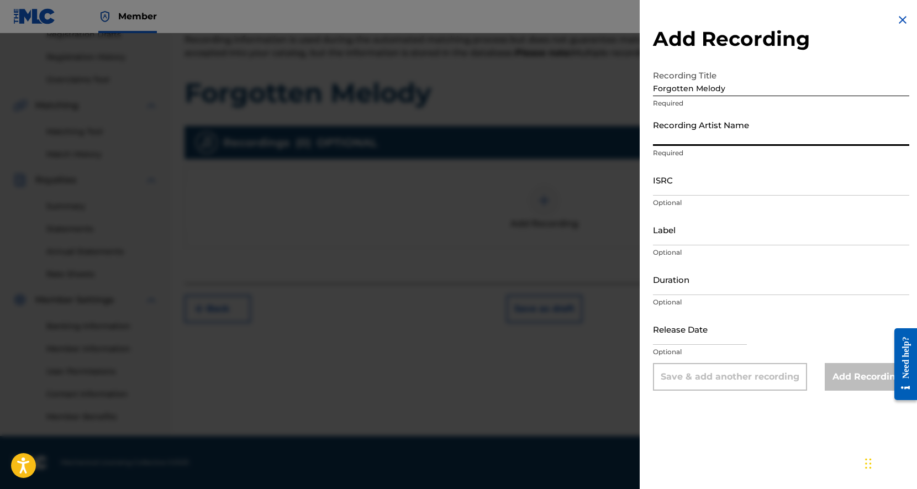
type input "MANYFACEDGXD"
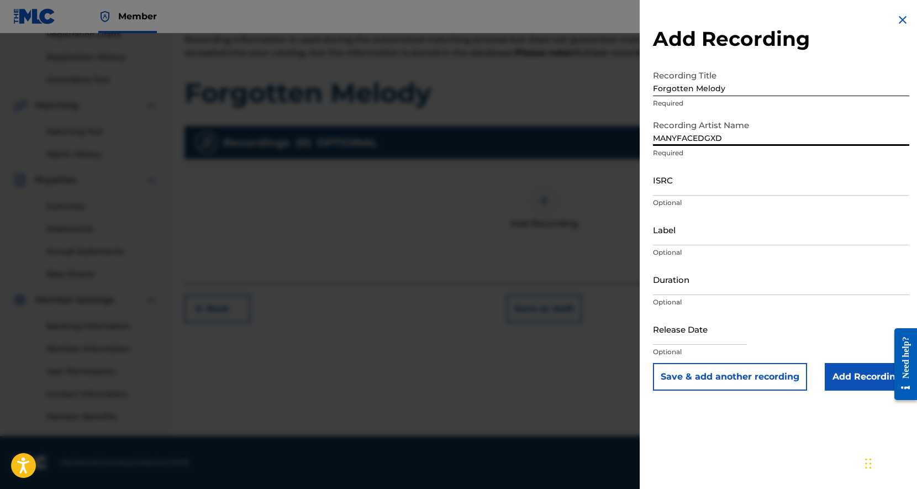
click at [714, 190] on input "ISRC" at bounding box center [781, 180] width 256 height 32
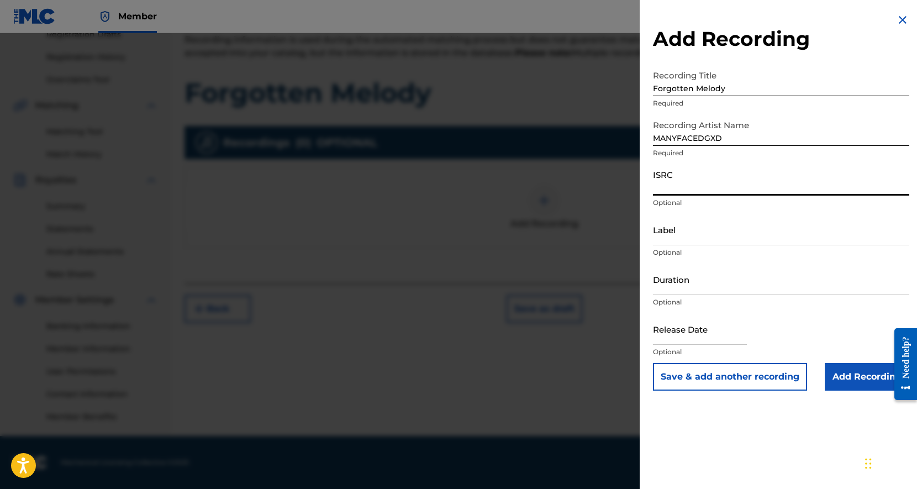
paste input "QZDA52472532"
type input "QZDA52472532"
click at [700, 290] on input "Duration" at bounding box center [781, 280] width 256 height 32
type input "05:49"
click at [714, 343] on input "text" at bounding box center [700, 329] width 94 height 32
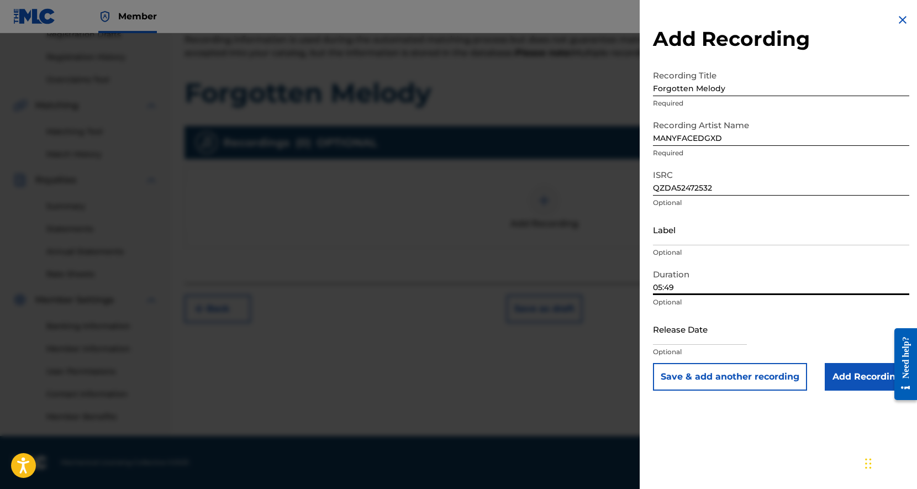
select select "7"
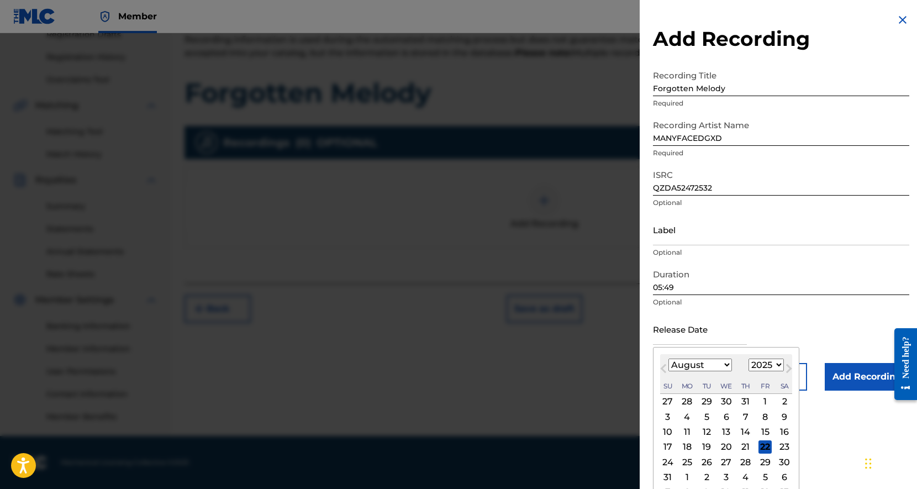
scroll to position [18, 0]
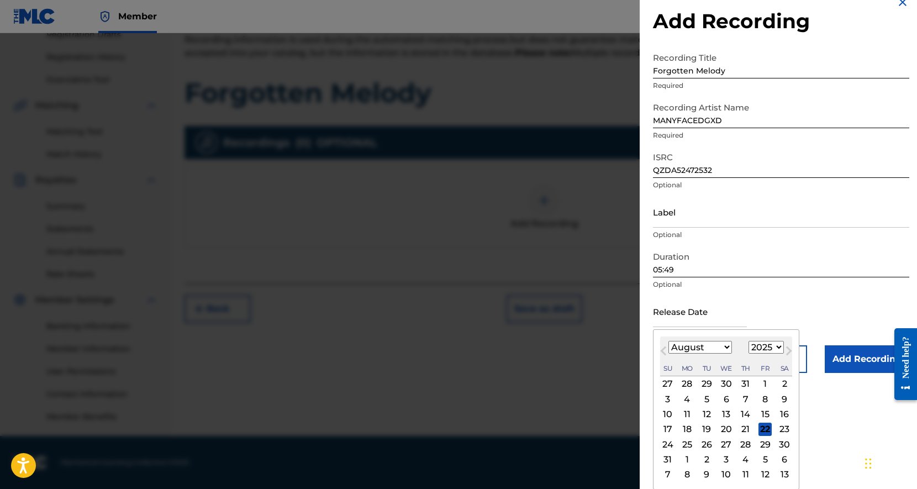
click at [763, 342] on select "1899 1900 1901 1902 1903 1904 1905 1906 1907 1908 1909 1910 1911 1912 1913 1914…" at bounding box center [766, 347] width 35 height 13
select select "2024"
click at [749, 354] on select "1899 1900 1901 1902 1903 1904 1905 1906 1907 1908 1909 1910 1911 1912 1913 1914…" at bounding box center [766, 347] width 35 height 13
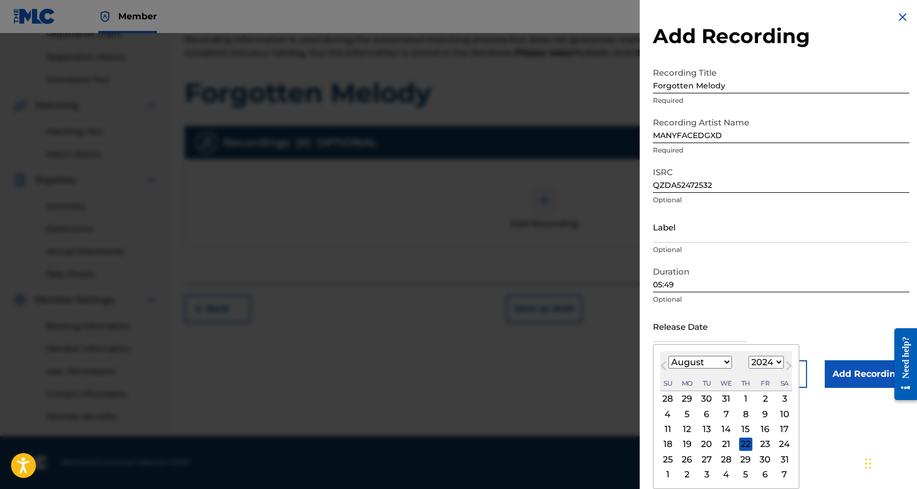
click at [718, 362] on select "January February March April May June July August September October November De…" at bounding box center [701, 362] width 64 height 13
select select "1"
click at [669, 356] on select "January February March April May June July August September October November De…" at bounding box center [701, 362] width 64 height 13
click at [760, 431] on div "16" at bounding box center [765, 429] width 13 height 13
type input "February 16 2024"
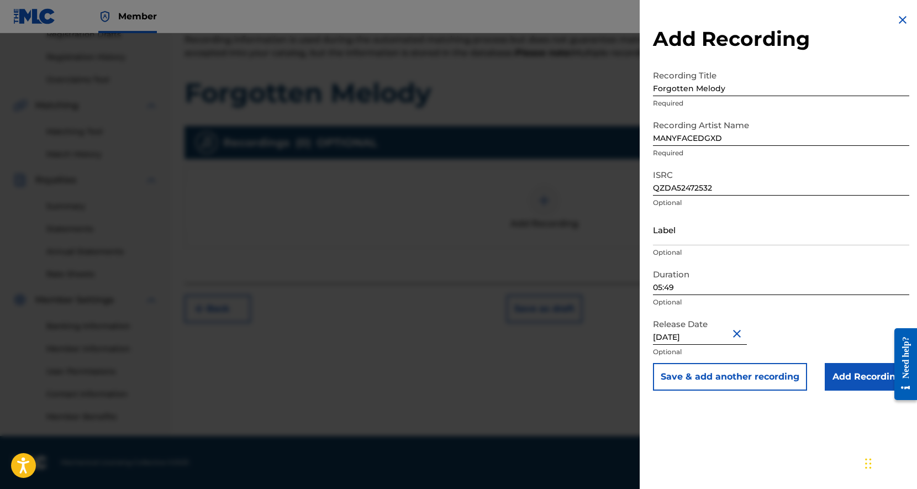
scroll to position [0, 0]
click at [847, 369] on input "Add Recording" at bounding box center [867, 377] width 85 height 28
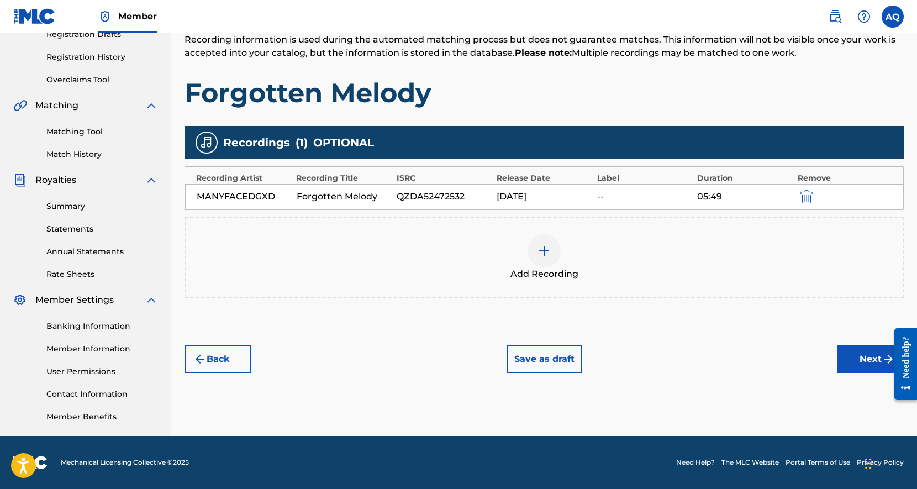
click at [854, 354] on button "Next" at bounding box center [871, 359] width 66 height 28
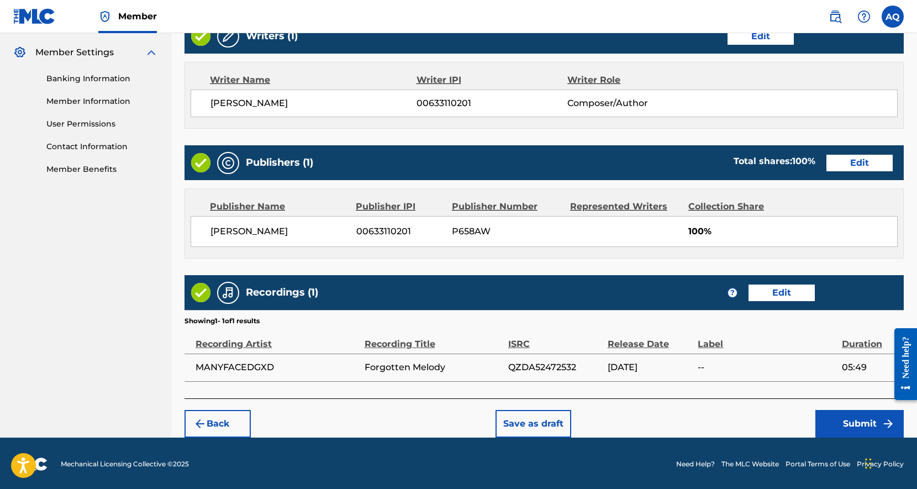
scroll to position [444, 0]
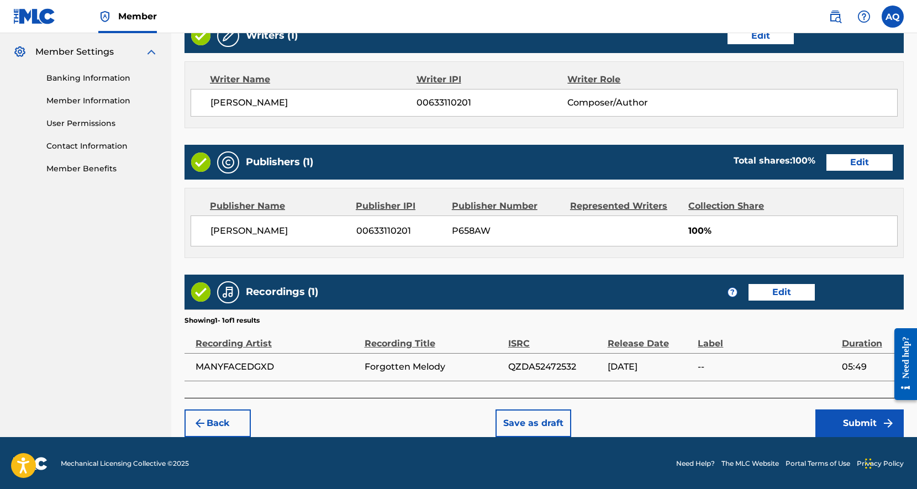
click at [861, 407] on div "Back Save as draft Submit" at bounding box center [545, 417] width 720 height 39
click at [866, 417] on button "Submit" at bounding box center [860, 424] width 88 height 28
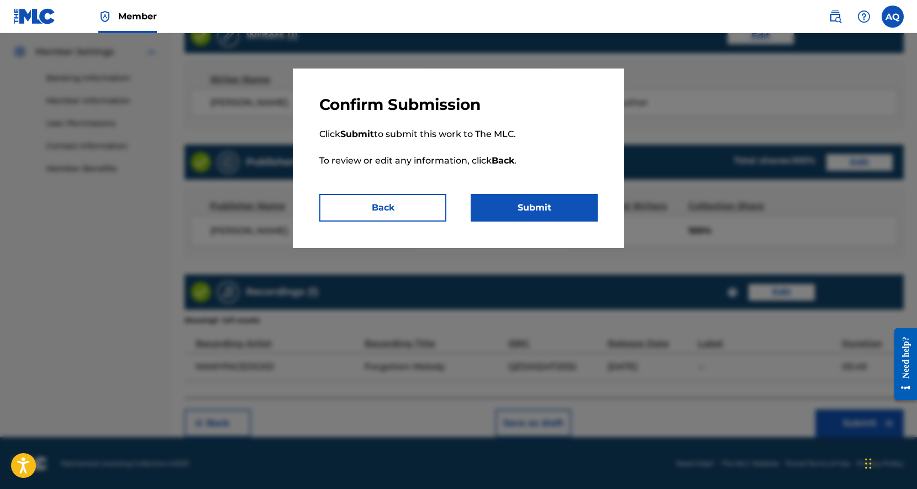
click at [567, 207] on button "Submit" at bounding box center [534, 208] width 127 height 28
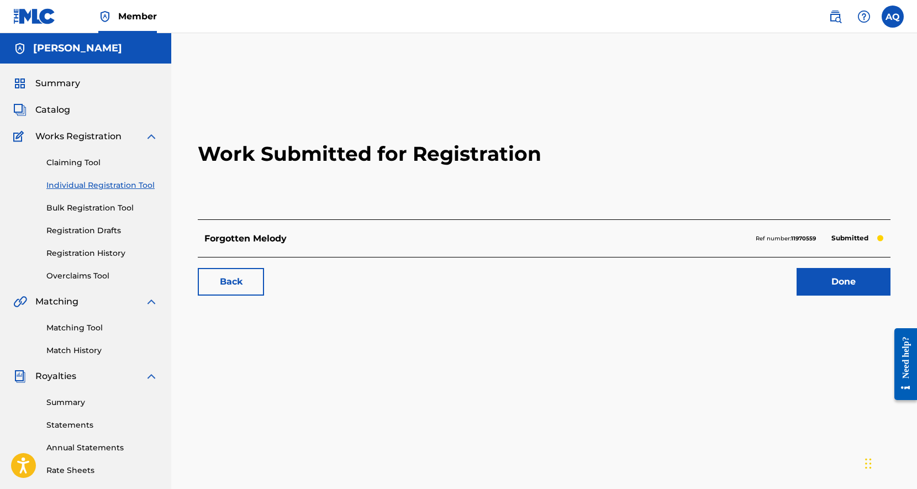
click at [820, 279] on link "Done" at bounding box center [844, 282] width 94 height 28
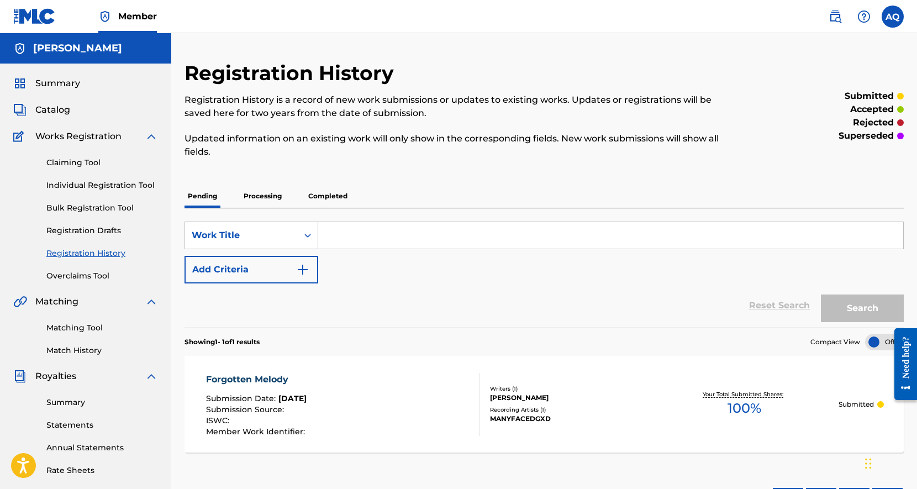
click at [97, 277] on link "Overclaims Tool" at bounding box center [102, 276] width 112 height 12
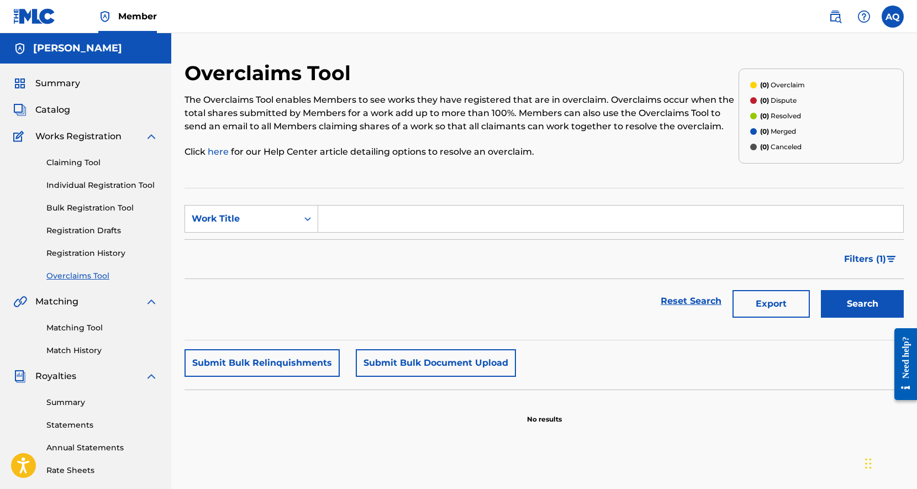
click at [70, 84] on span "Summary" at bounding box center [57, 83] width 45 height 13
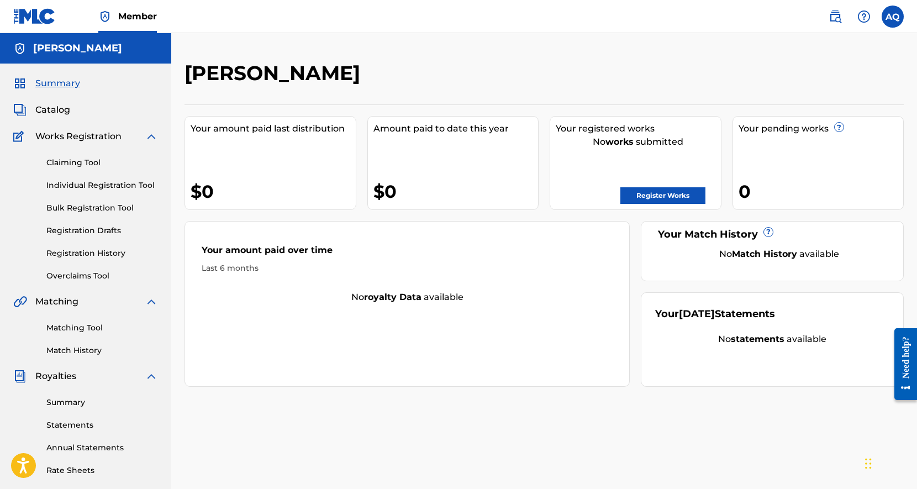
click at [97, 186] on link "Individual Registration Tool" at bounding box center [102, 186] width 112 height 12
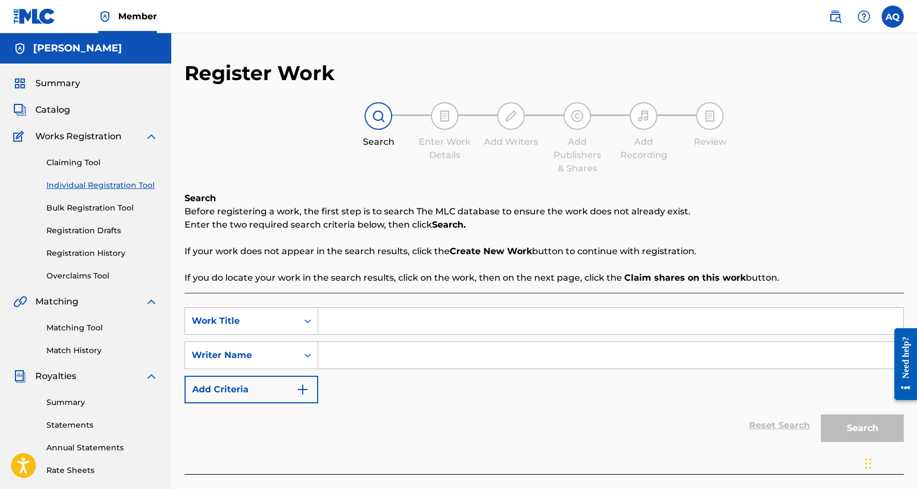
click at [354, 321] on input "Search Form" at bounding box center [610, 321] width 585 height 27
type input "Luz (Cocoon Version)"
click at [389, 368] on input "Search Form" at bounding box center [610, 355] width 585 height 27
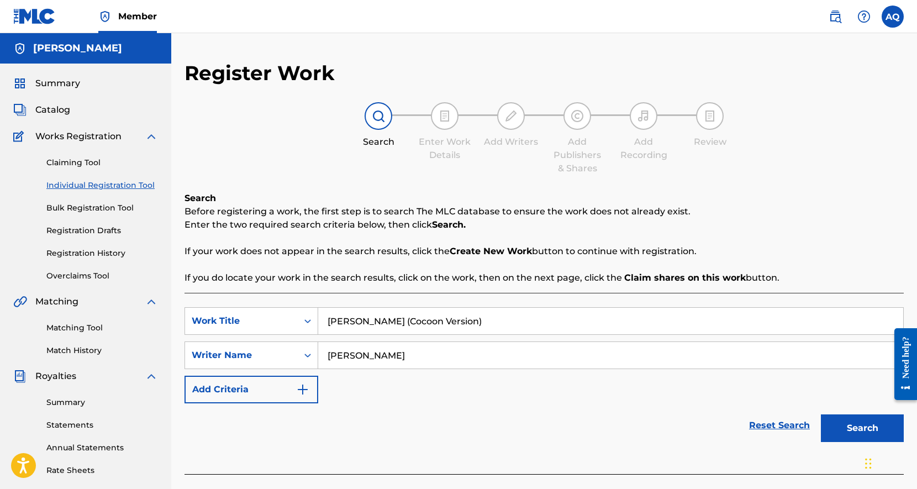
click at [375, 357] on input "Anthony B Quinones" at bounding box center [610, 355] width 585 height 27
type input "[PERSON_NAME]"
click at [845, 427] on button "Search" at bounding box center [862, 429] width 83 height 28
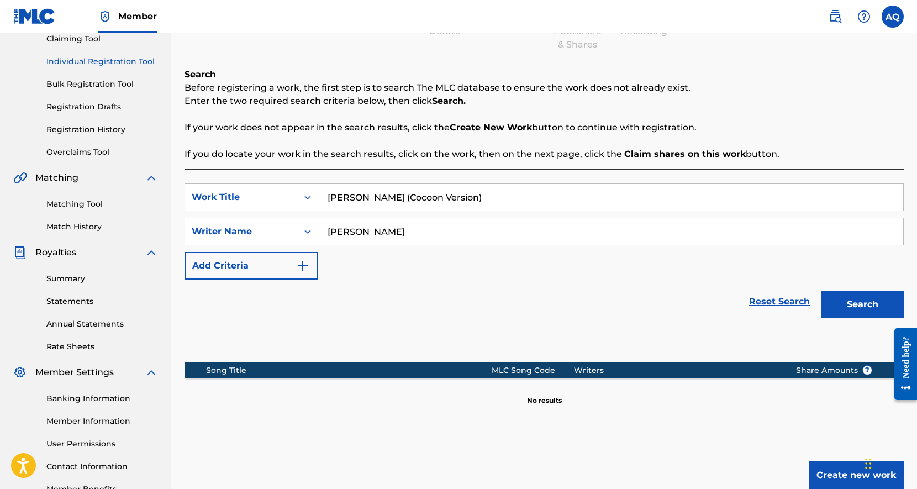
scroll to position [139, 0]
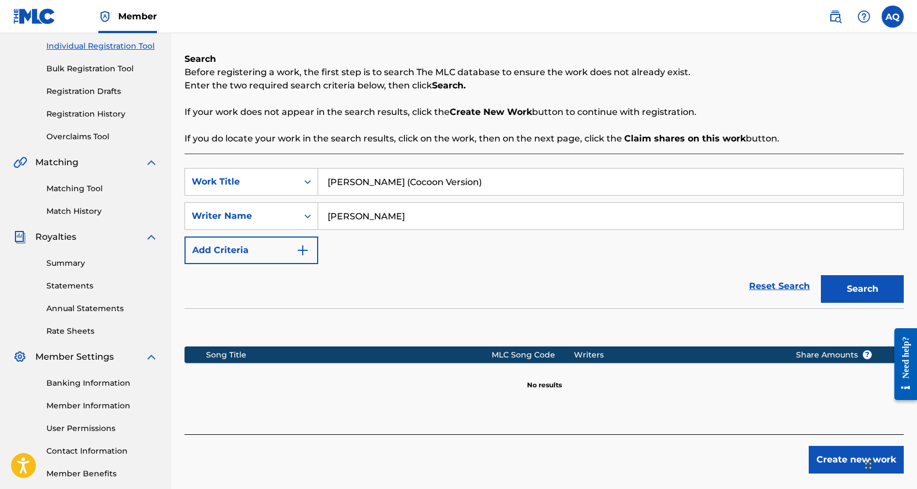
click at [830, 459] on button "Create new work" at bounding box center [856, 460] width 95 height 28
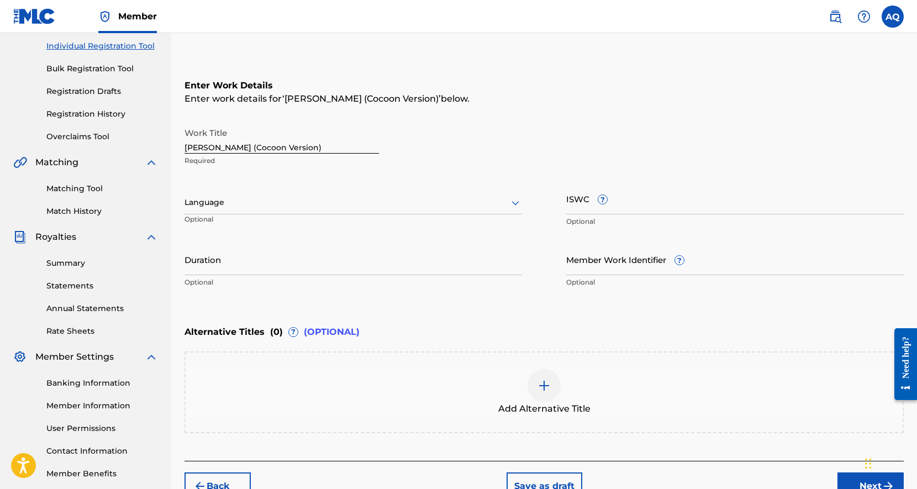
click at [279, 266] on input "Duration" at bounding box center [354, 260] width 338 height 32
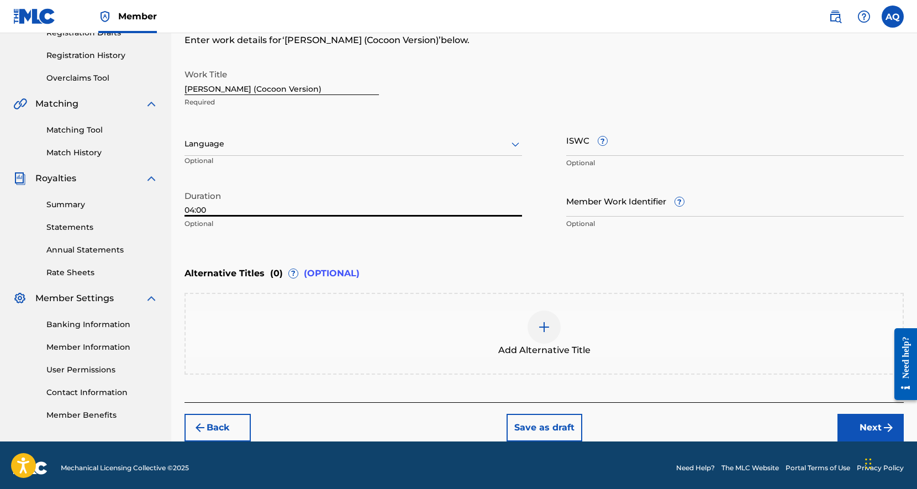
scroll to position [203, 0]
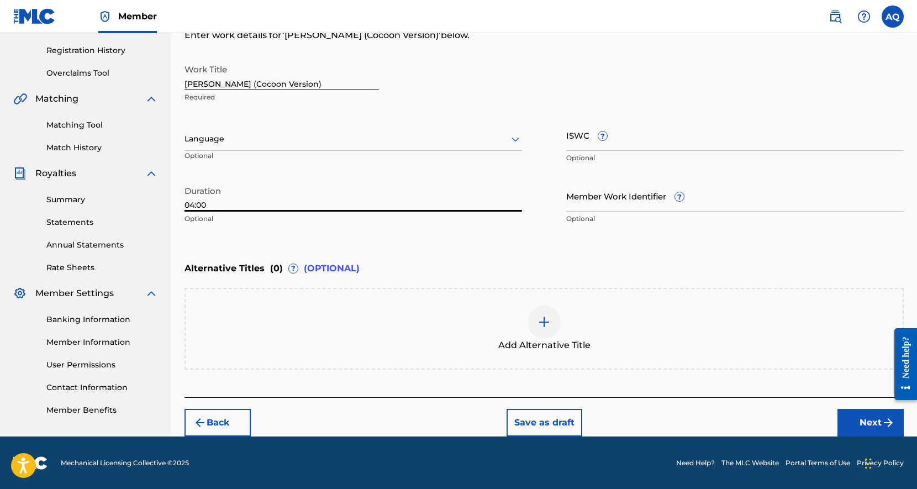
type input "04:00"
click at [518, 140] on icon at bounding box center [515, 139] width 13 height 13
click at [518, 139] on icon at bounding box center [516, 140] width 8 height 4
click at [847, 415] on button "Next" at bounding box center [871, 423] width 66 height 28
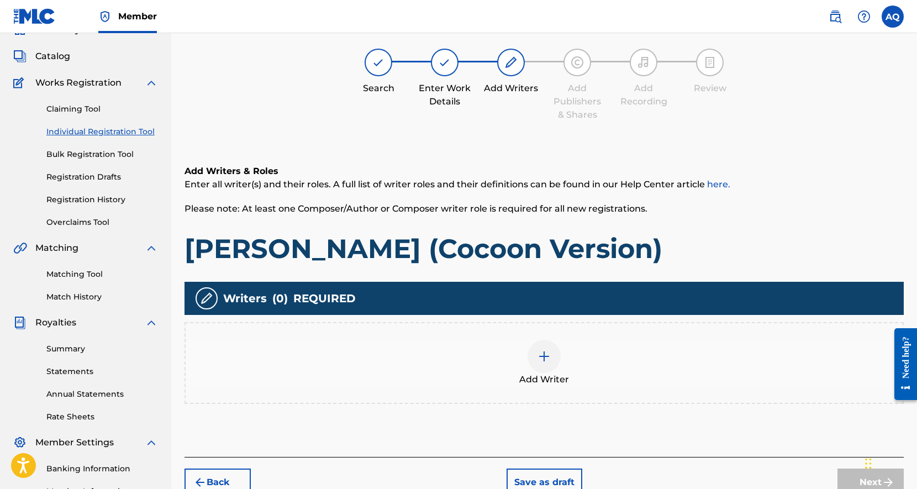
scroll to position [50, 0]
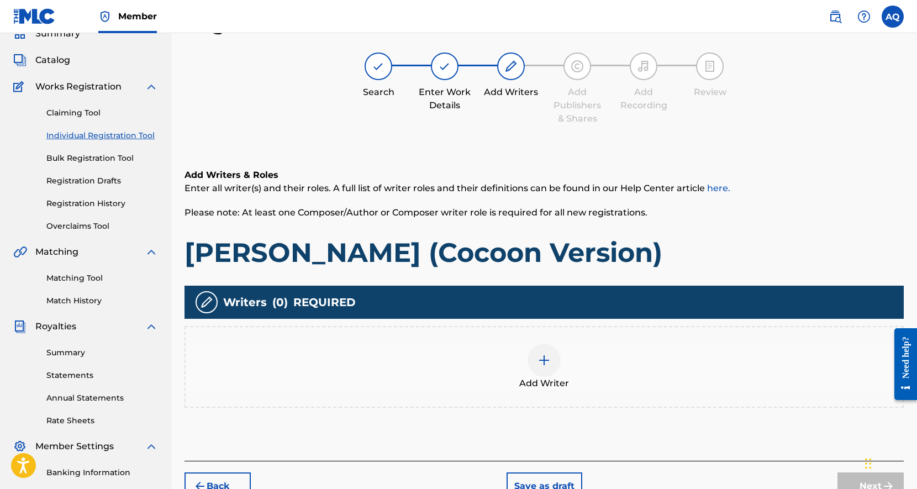
click at [545, 363] on img at bounding box center [544, 360] width 13 height 13
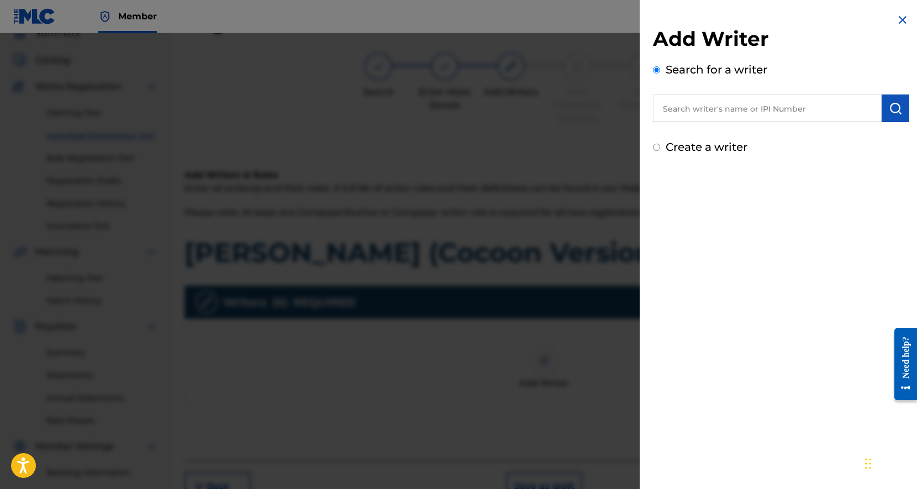
click at [725, 113] on input "text" at bounding box center [767, 109] width 229 height 28
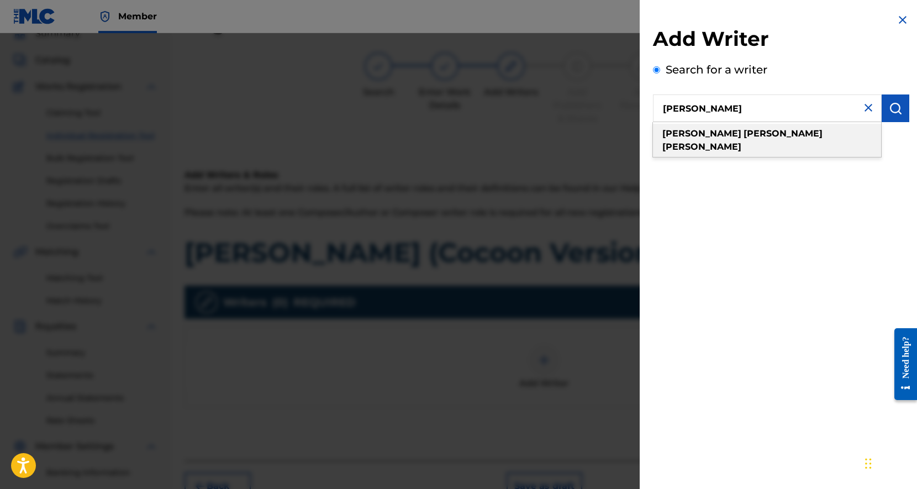
click at [742, 141] on strong "quinones" at bounding box center [702, 146] width 79 height 11
type input "anthony brandon quinones"
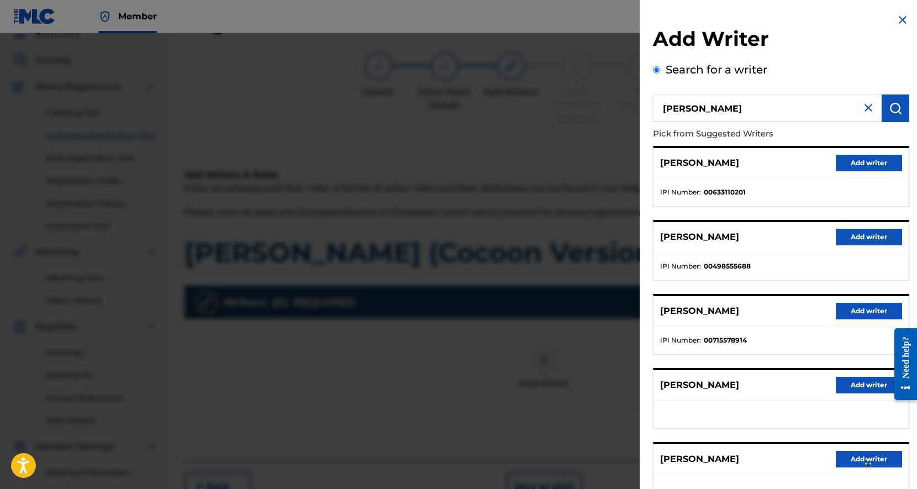
click at [807, 105] on input "anthony brandon quinones" at bounding box center [767, 109] width 229 height 28
click at [876, 162] on button "Add writer" at bounding box center [869, 163] width 66 height 17
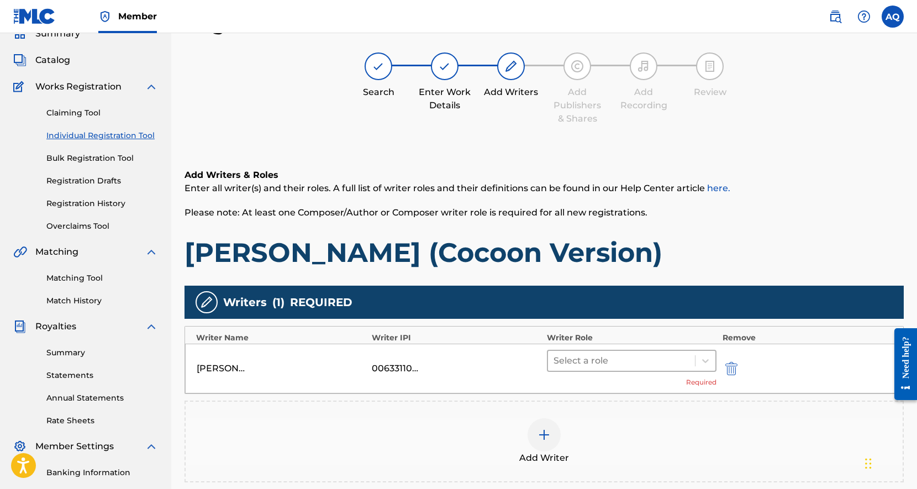
click at [654, 361] on div at bounding box center [622, 360] width 136 height 15
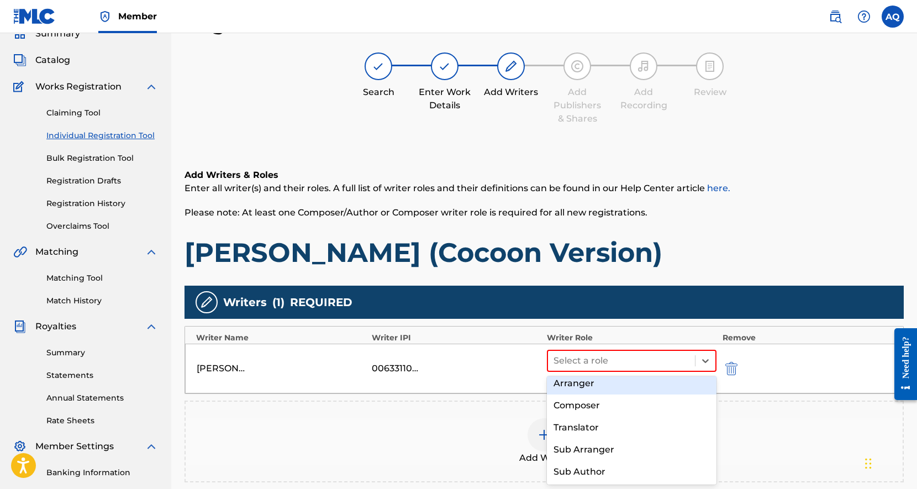
scroll to position [0, 0]
click at [634, 385] on div "Composer/Author" at bounding box center [632, 390] width 170 height 22
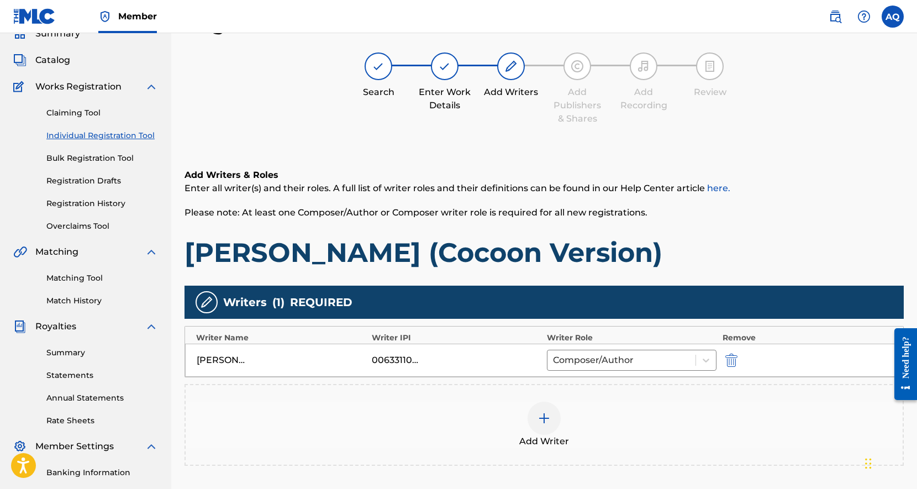
scroll to position [196, 0]
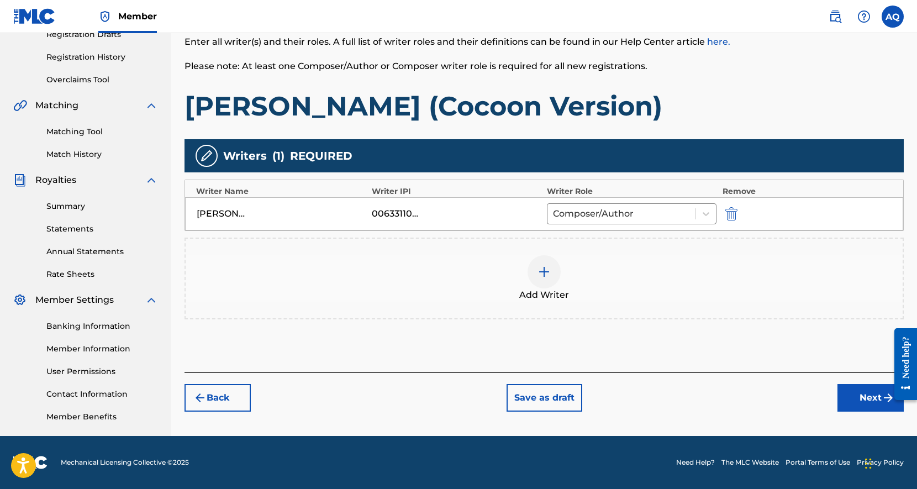
click at [851, 392] on button "Next" at bounding box center [871, 398] width 66 height 28
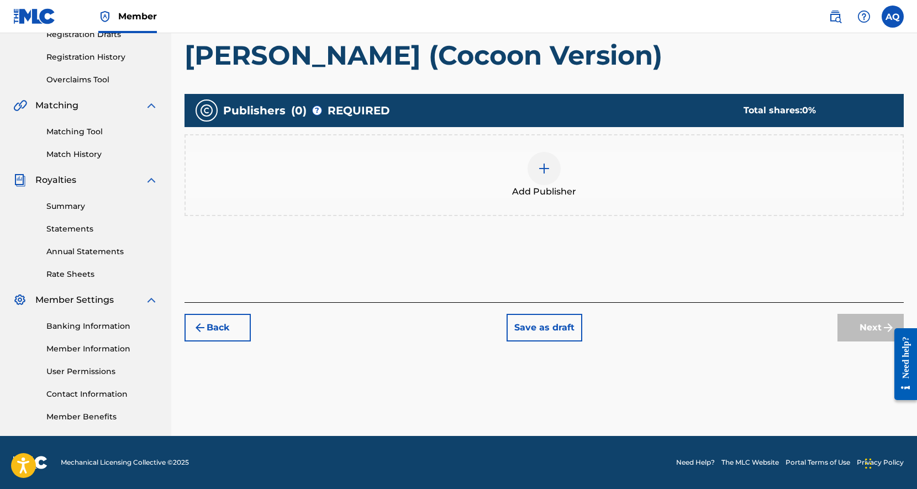
click at [542, 166] on img at bounding box center [544, 168] width 13 height 13
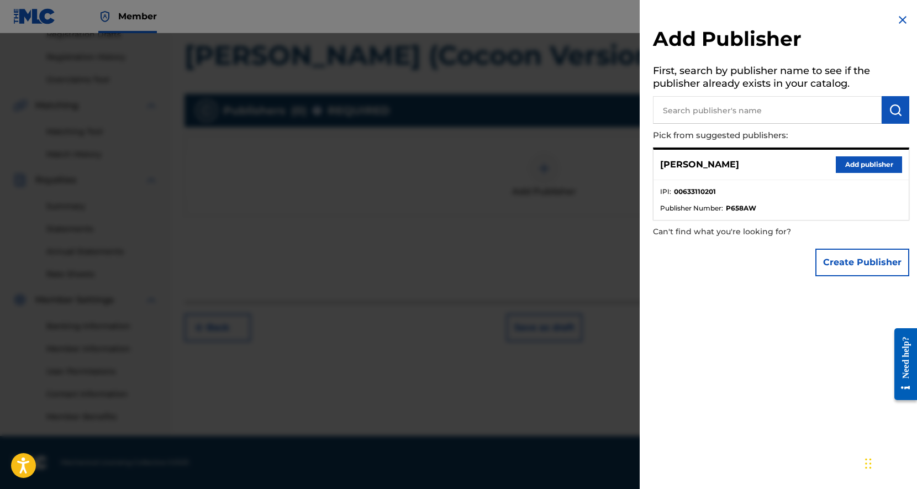
click at [867, 160] on button "Add publisher" at bounding box center [869, 164] width 66 height 17
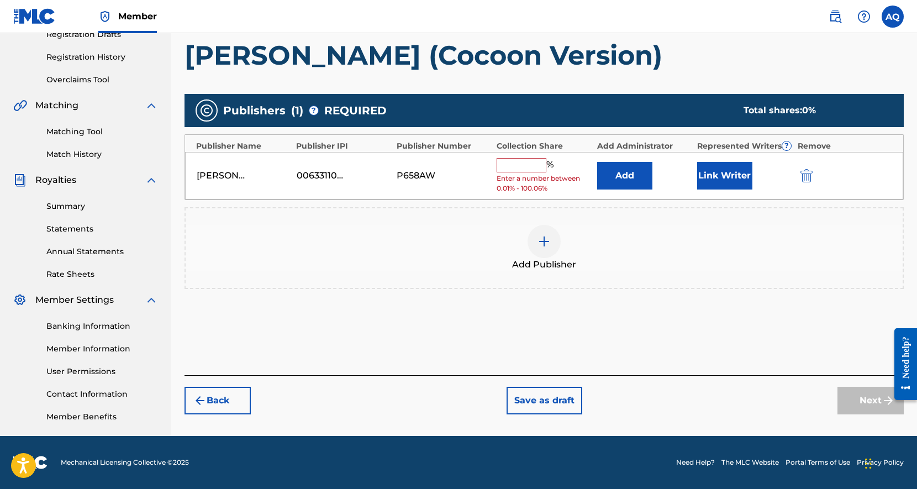
click at [539, 165] on input "text" at bounding box center [522, 165] width 50 height 14
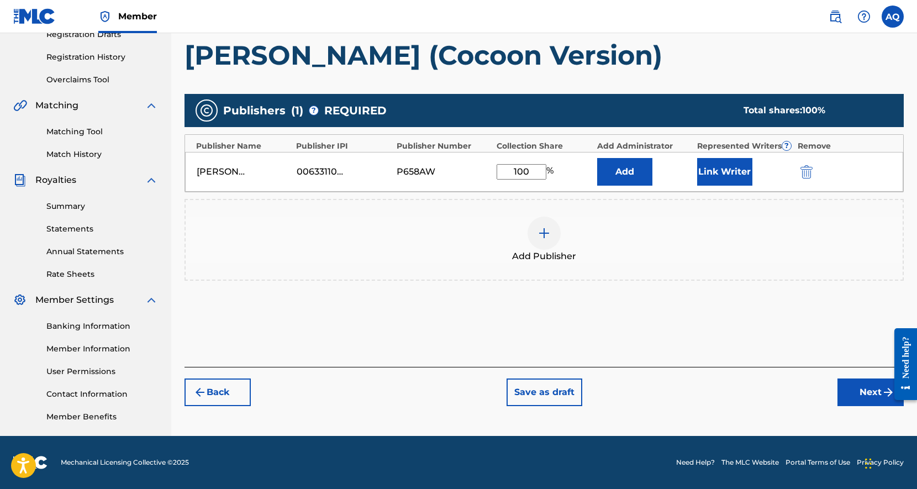
type input "100"
click at [628, 177] on button "Add" at bounding box center [624, 172] width 55 height 28
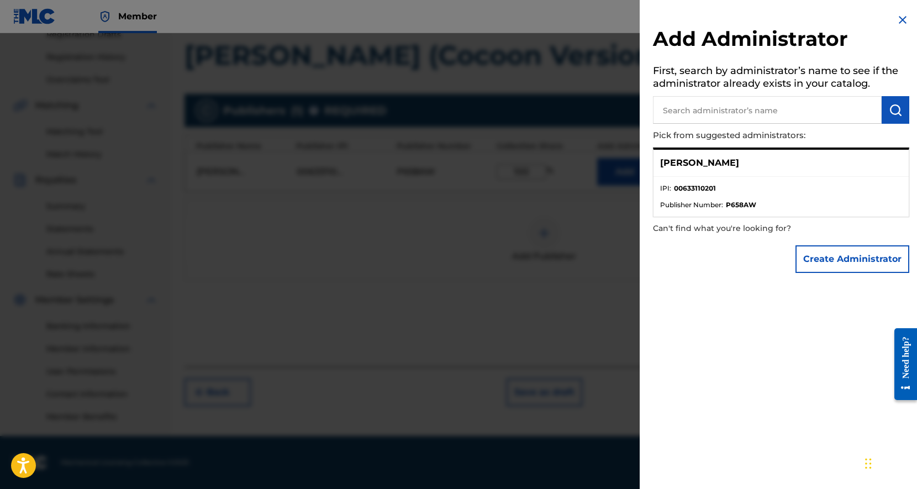
click at [898, 22] on img at bounding box center [902, 19] width 13 height 13
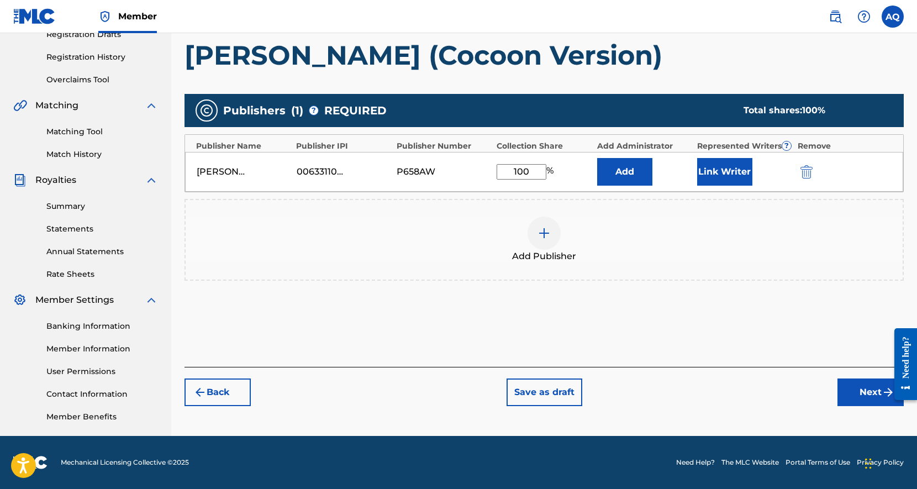
click at [847, 391] on button "Next" at bounding box center [871, 393] width 66 height 28
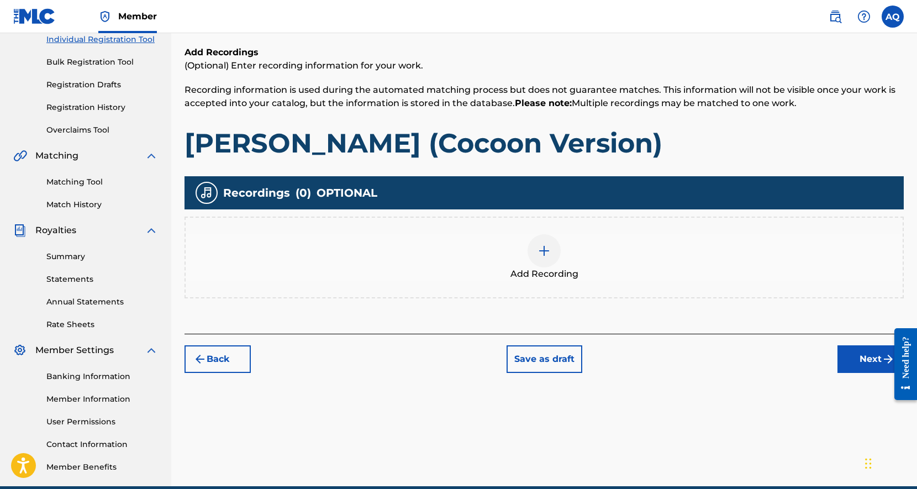
scroll to position [154, 0]
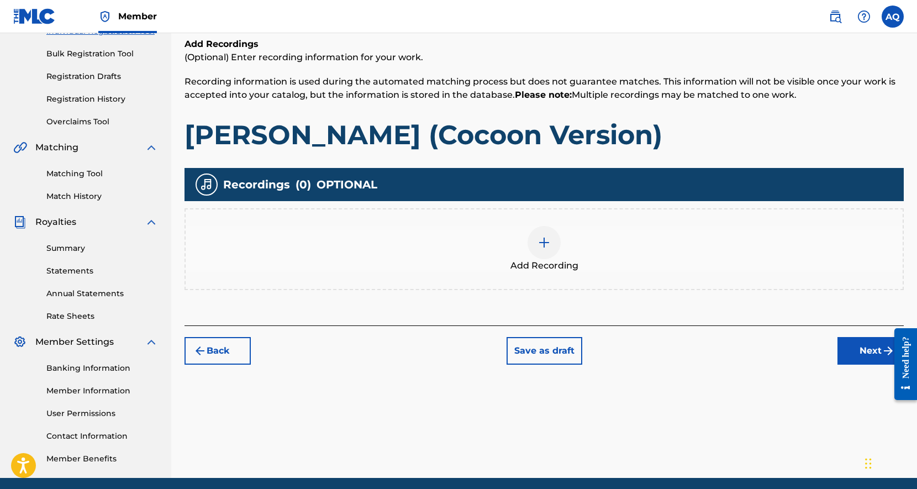
click at [553, 248] on div at bounding box center [544, 242] width 33 height 33
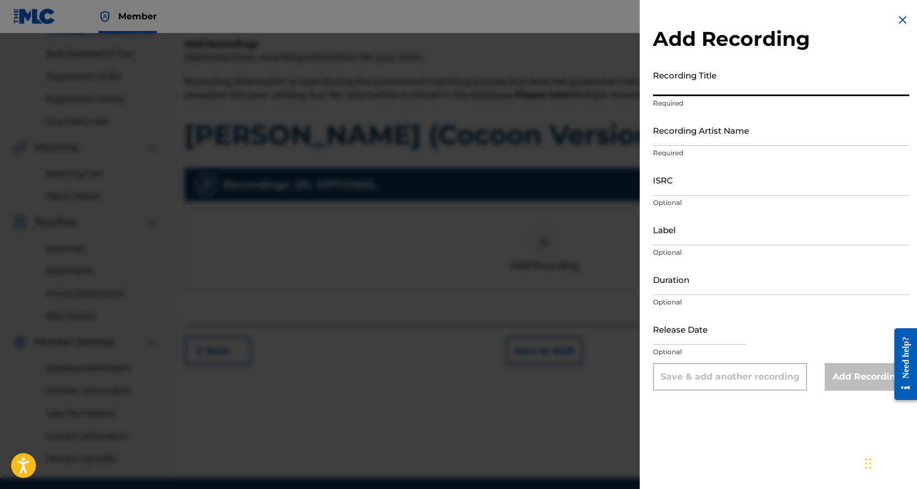
click at [713, 91] on input "Recording Title" at bounding box center [781, 81] width 256 height 32
type input "Luz (Cocoon Version)"
click at [702, 141] on input "Recording Artist Name" at bounding box center [781, 130] width 256 height 32
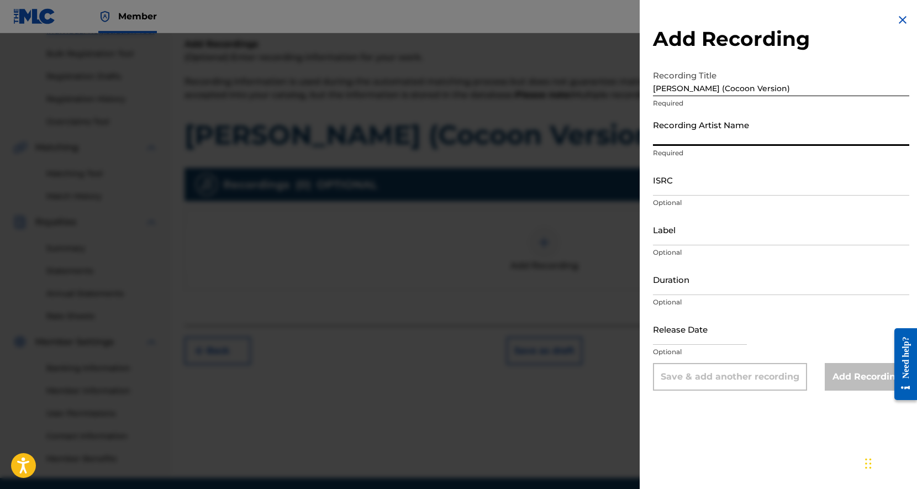
type input "MANYFACEDGXD"
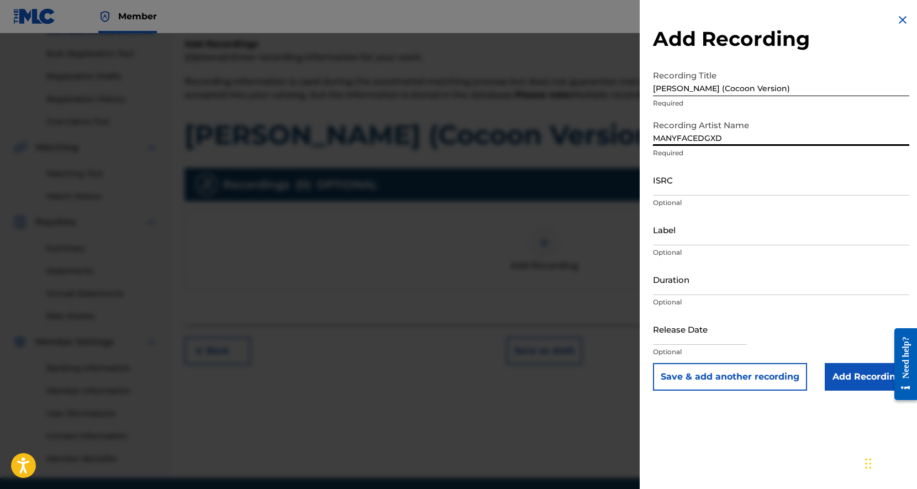
click at [717, 185] on input "ISRC" at bounding box center [781, 180] width 256 height 32
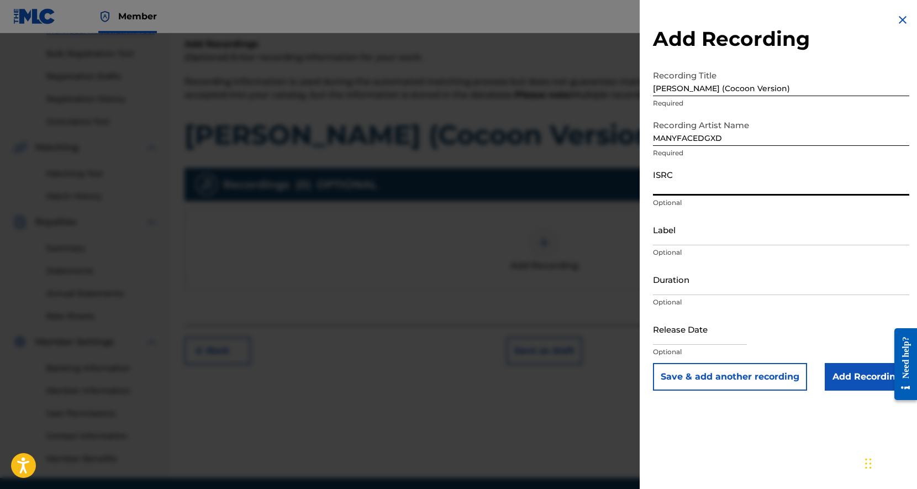
click at [702, 187] on input "ISRC" at bounding box center [781, 180] width 256 height 32
paste input "QZDA52472532"
type input "QZDA52472532"
click at [729, 183] on input "QZDA52472532" at bounding box center [781, 180] width 256 height 32
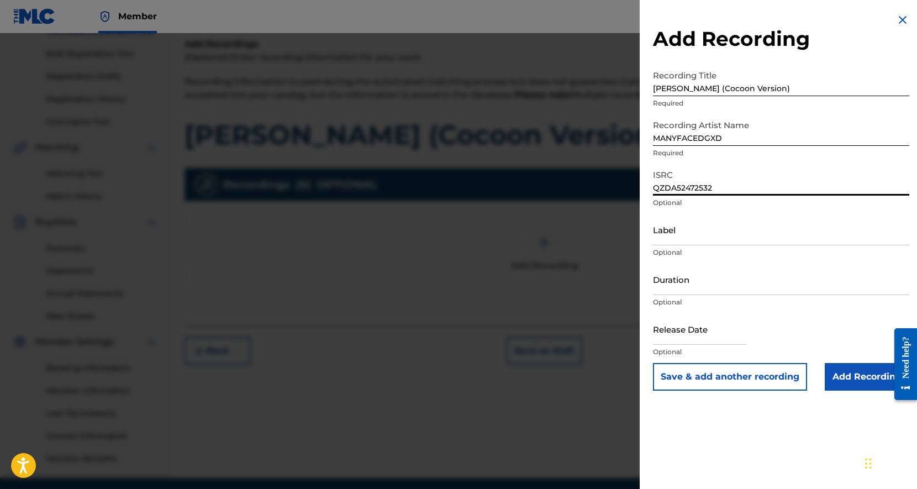
click at [729, 183] on input "QZDA52472532" at bounding box center [781, 180] width 256 height 32
paste input "QZHNB2443691"
type input "QZHNB2443691"
click at [721, 289] on input "Duration" at bounding box center [781, 280] width 256 height 32
type input "04:00"
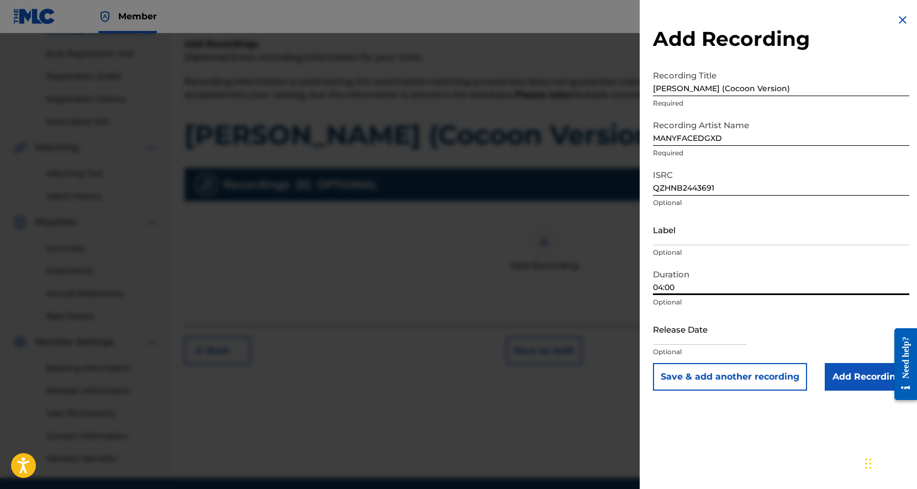
click at [734, 337] on input "text" at bounding box center [700, 329] width 94 height 32
select select "7"
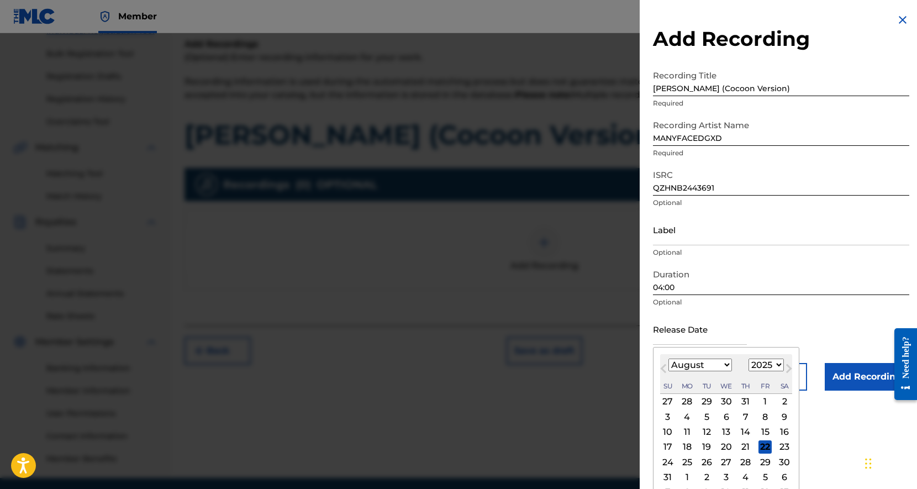
click at [775, 366] on select "1899 1900 1901 1902 1903 1904 1905 1906 1907 1908 1909 1910 1911 1912 1913 1914…" at bounding box center [766, 365] width 35 height 13
select select "2024"
click at [749, 359] on select "1899 1900 1901 1902 1903 1904 1905 1906 1907 1908 1909 1910 1911 1912 1913 1914…" at bounding box center [766, 365] width 35 height 13
click at [716, 365] on select "January February March April May June July August September October November De…" at bounding box center [701, 365] width 64 height 13
select select "3"
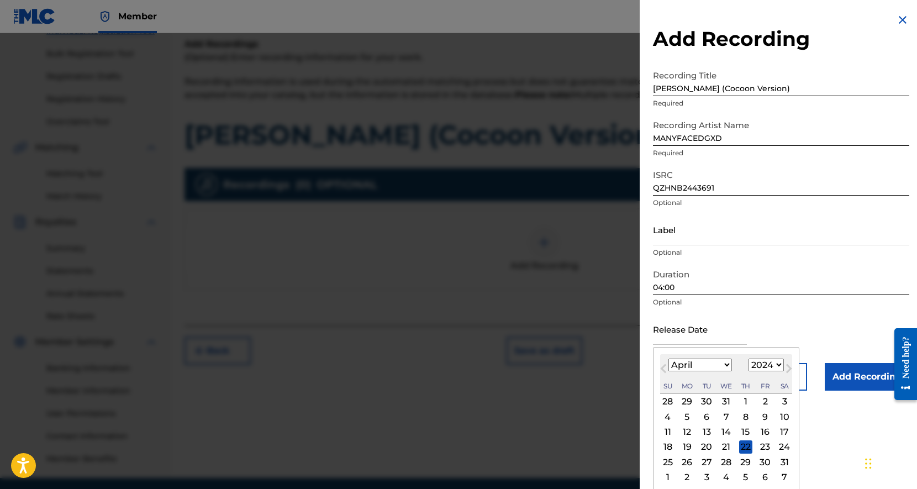
click at [669, 359] on select "January February March April May June July August September October November De…" at bounding box center [701, 365] width 64 height 13
click at [768, 401] on div "5" at bounding box center [765, 401] width 13 height 13
type input "April 5 2024"
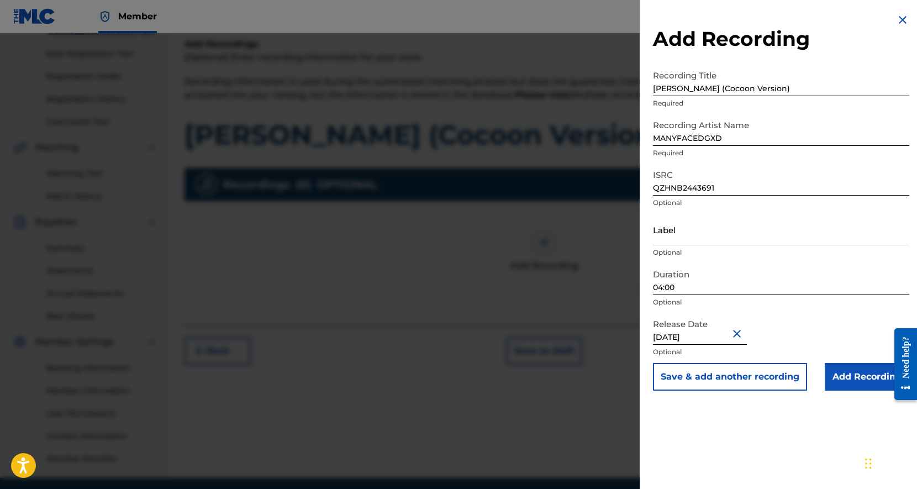
click at [847, 373] on input "Add Recording" at bounding box center [867, 377] width 85 height 28
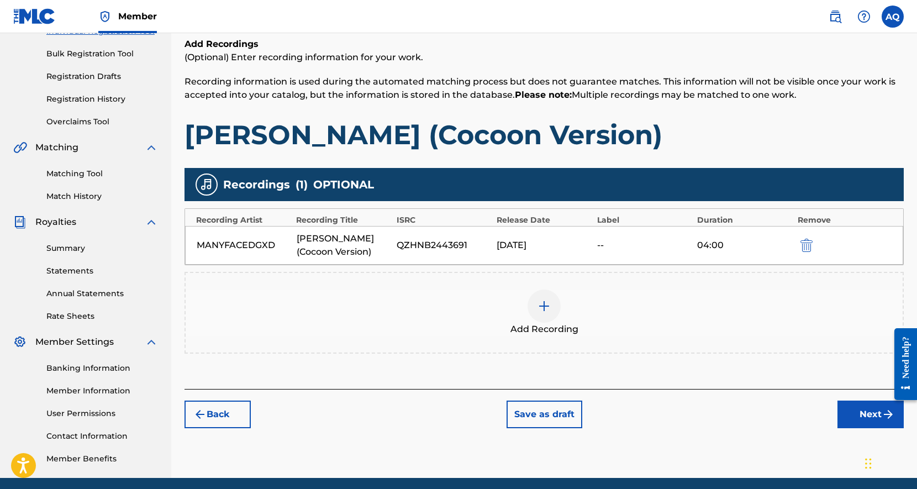
click at [861, 401] on button "Next" at bounding box center [871, 415] width 66 height 28
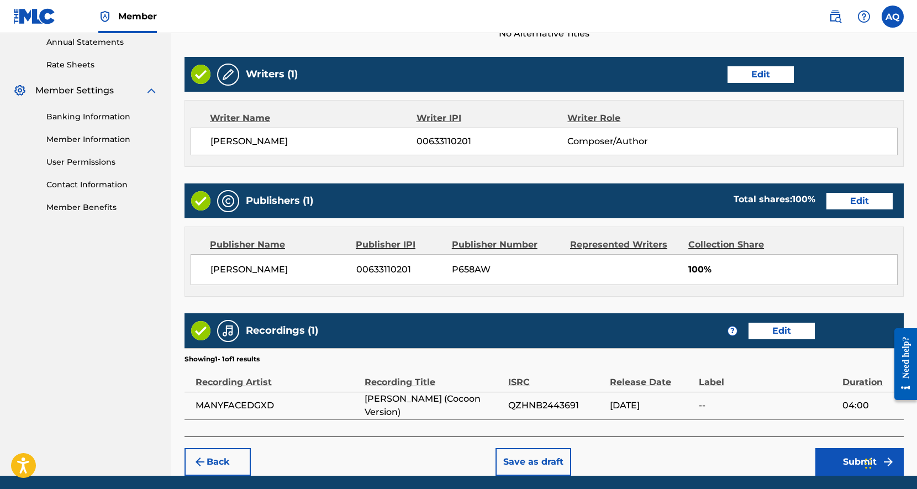
scroll to position [444, 0]
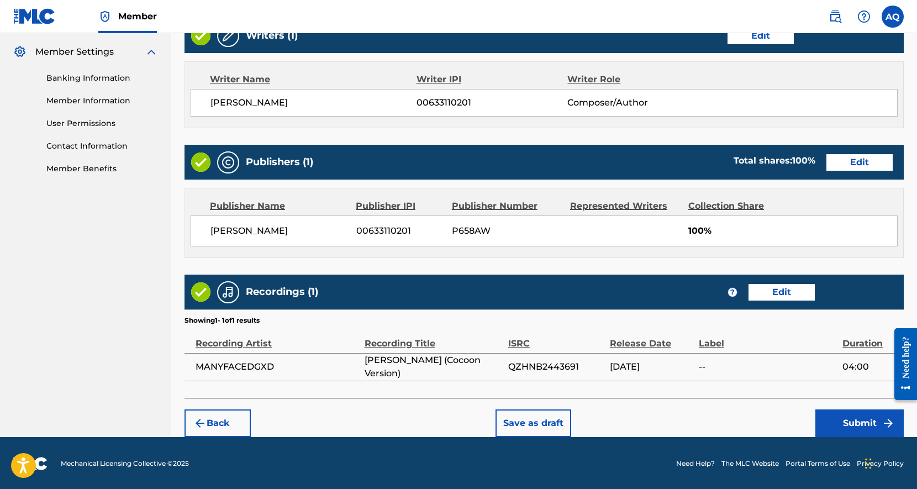
click at [821, 407] on div "Back Save as draft Submit" at bounding box center [545, 417] width 720 height 39
click at [837, 422] on button "Submit" at bounding box center [860, 424] width 88 height 28
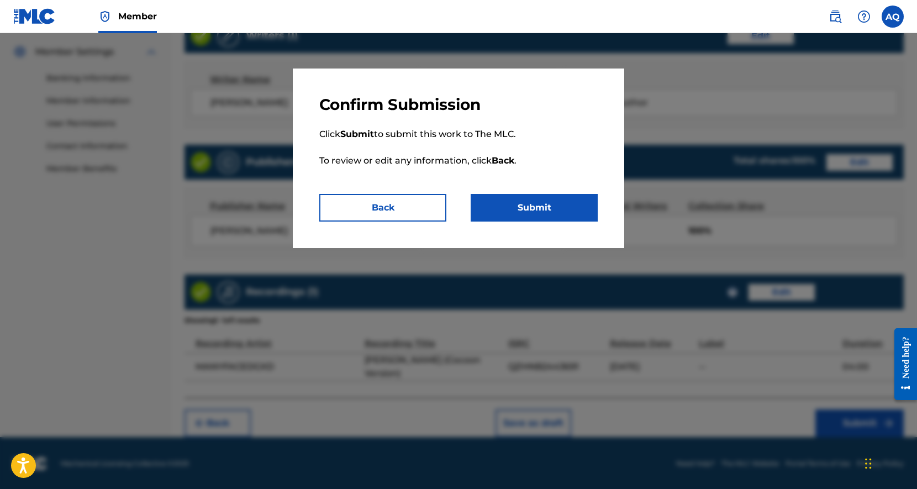
click at [559, 204] on button "Submit" at bounding box center [534, 208] width 127 height 28
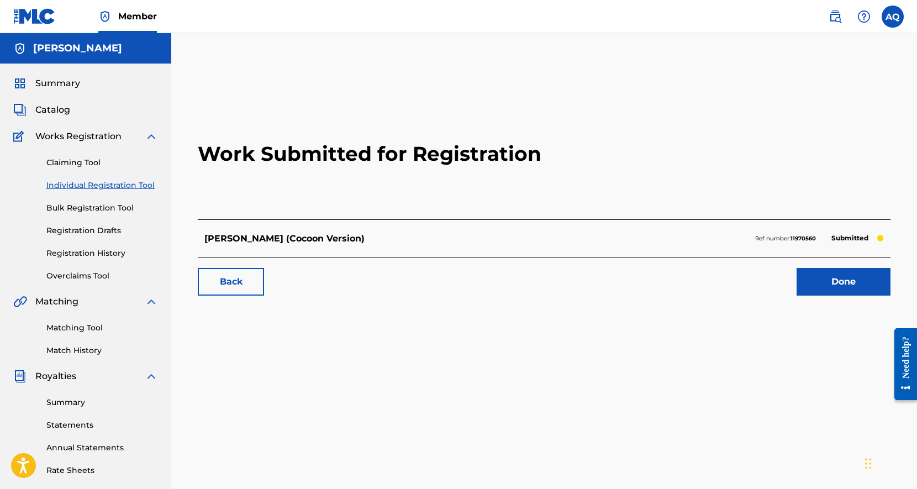
click at [857, 284] on link "Done" at bounding box center [844, 282] width 94 height 28
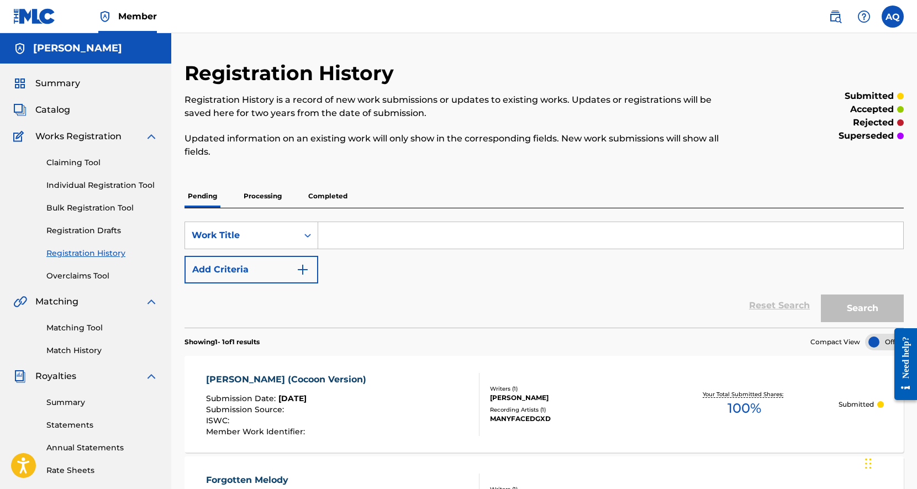
click at [67, 111] on span "Catalog" at bounding box center [52, 109] width 35 height 13
